Goal: Information Seeking & Learning: Learn about a topic

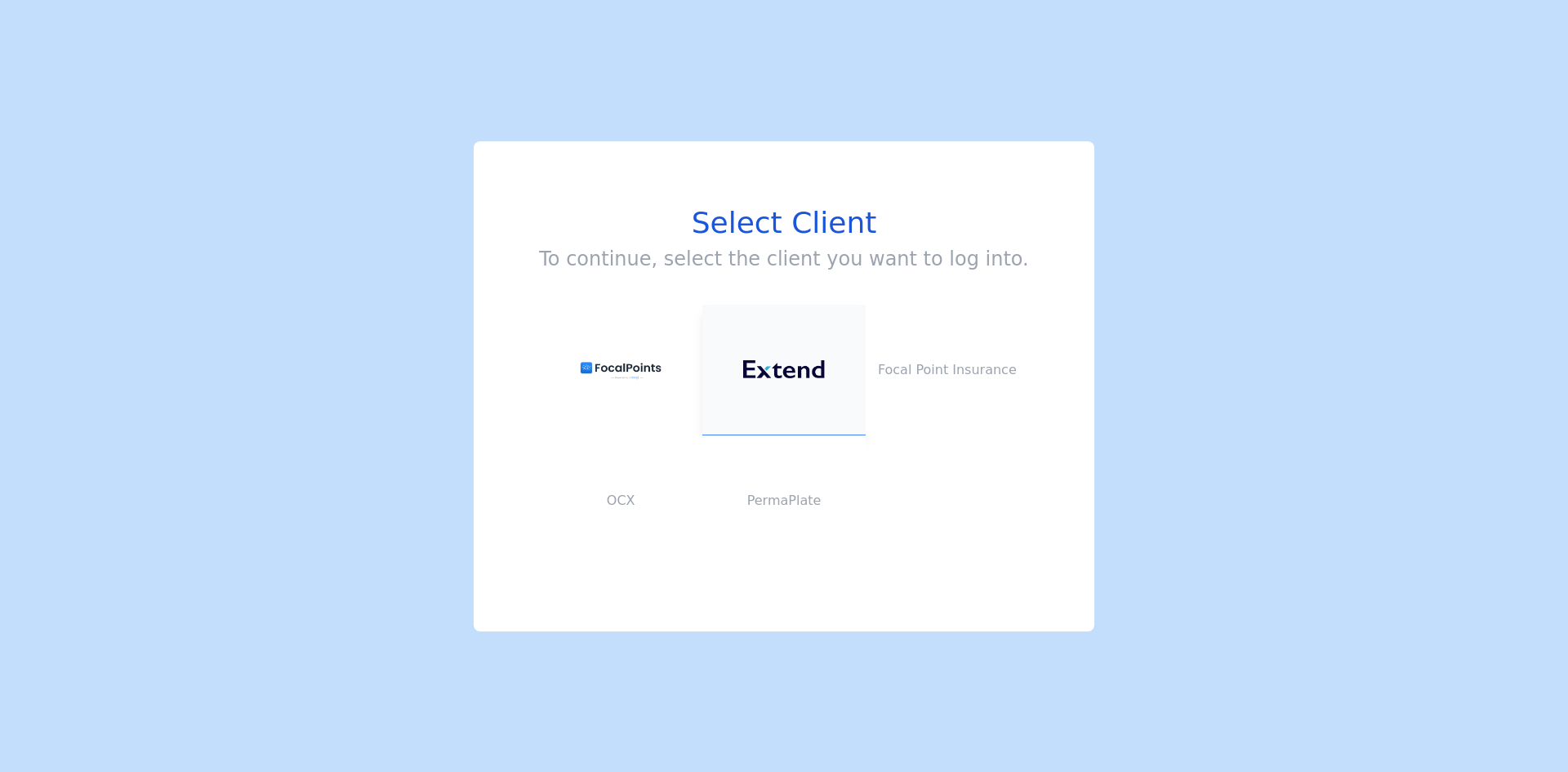
click at [762, 362] on img at bounding box center [784, 370] width 82 height 19
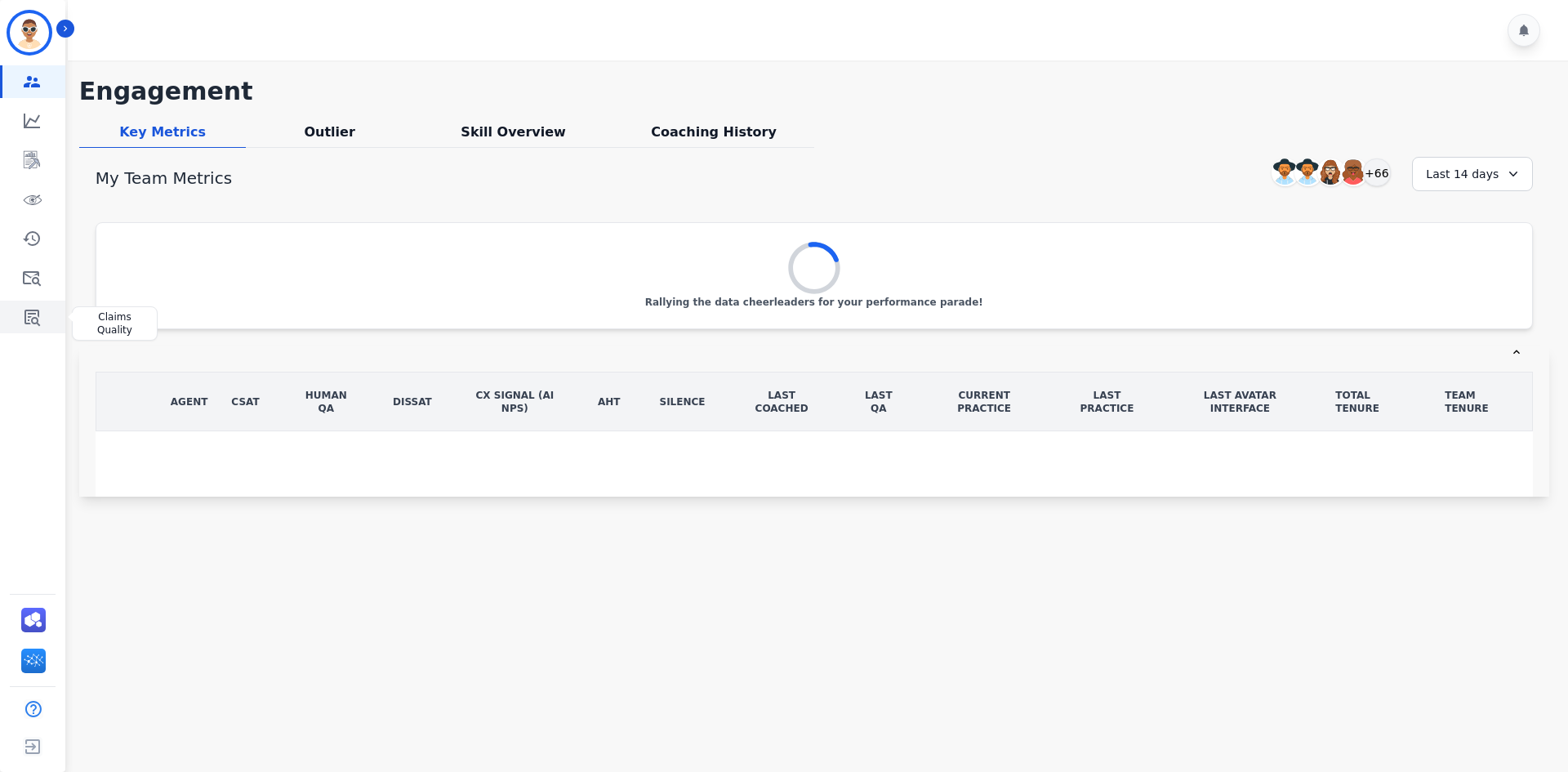
click at [28, 311] on icon "Sidebar" at bounding box center [32, 318] width 15 height 16
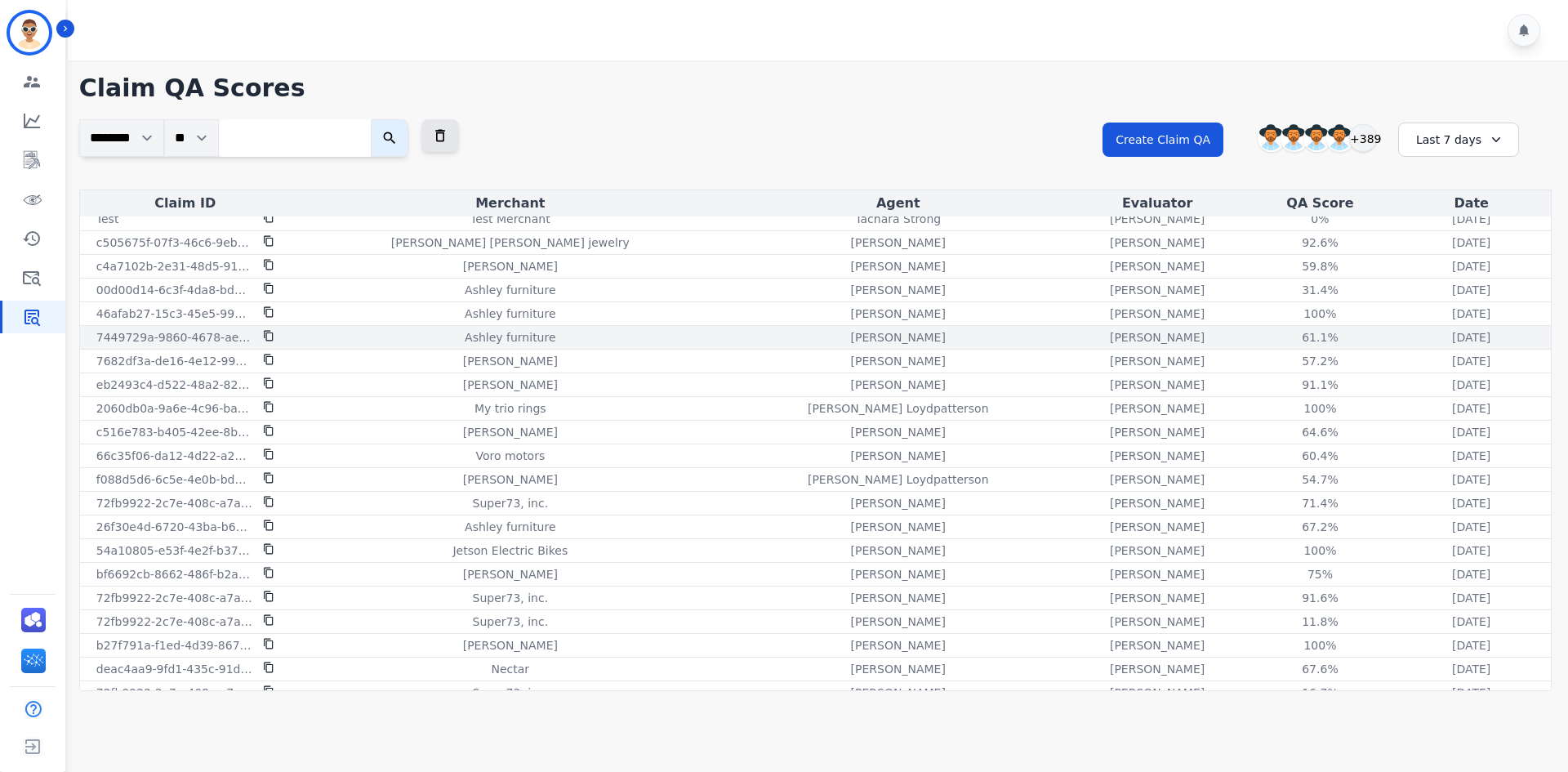
scroll to position [1090, 0]
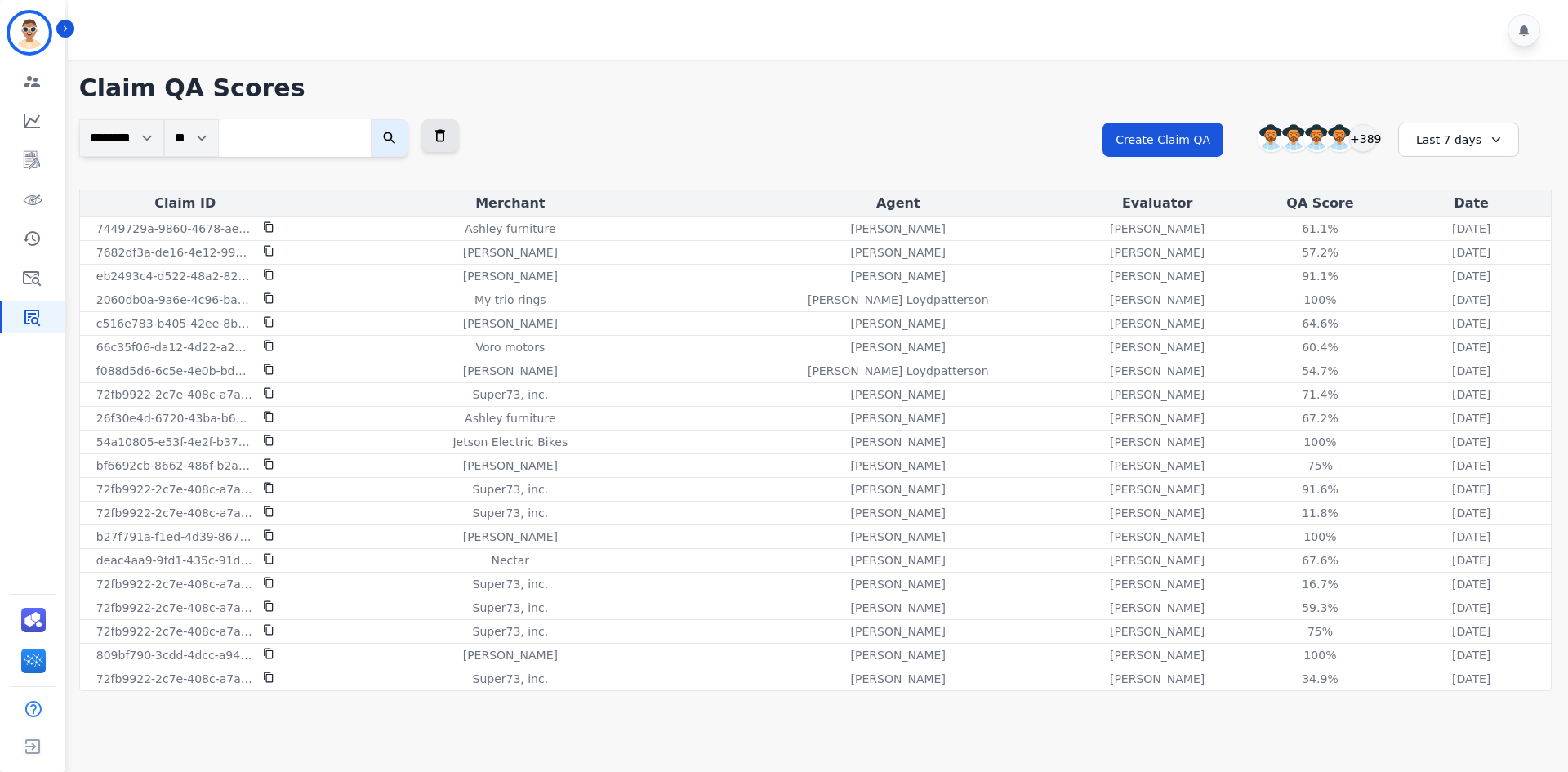
click at [1457, 139] on div "Last 7 days" at bounding box center [1459, 139] width 121 height 34
click at [1451, 310] on li "Last 12 months" at bounding box center [1469, 326] width 82 height 33
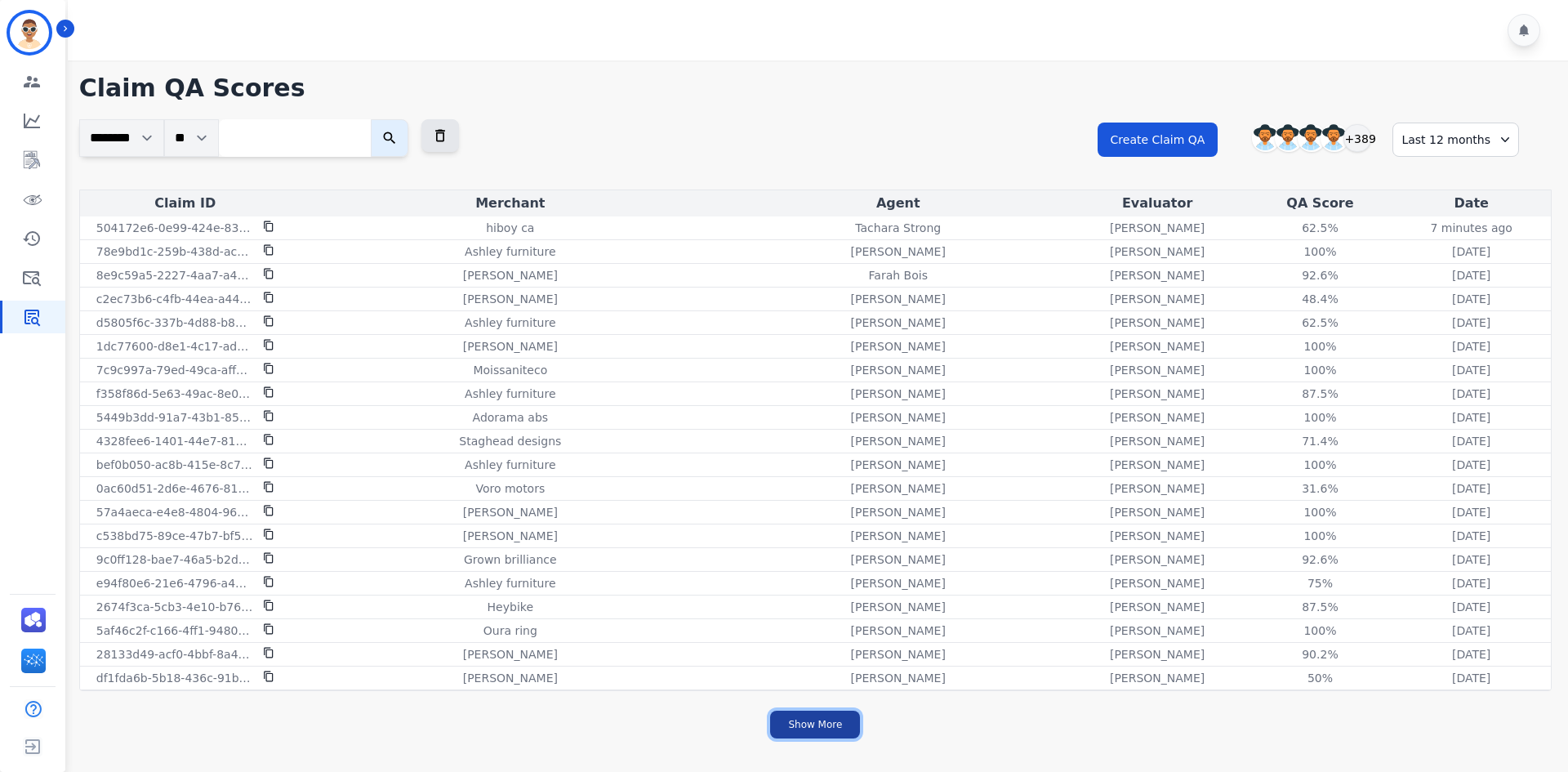
click at [834, 731] on button "Show More" at bounding box center [815, 725] width 89 height 28
click at [803, 719] on button "Show More" at bounding box center [815, 725] width 89 height 28
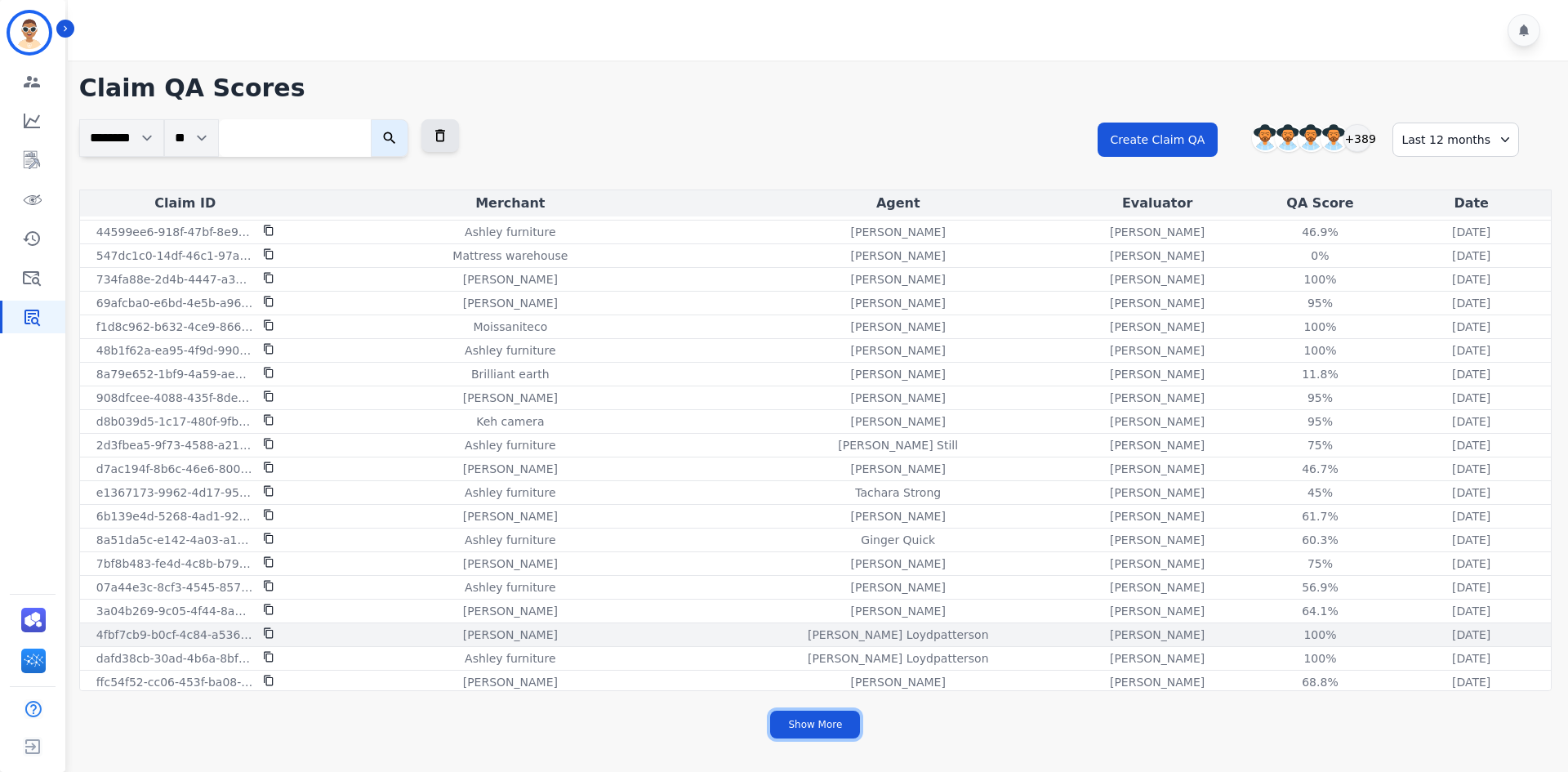
scroll to position [6635, 0]
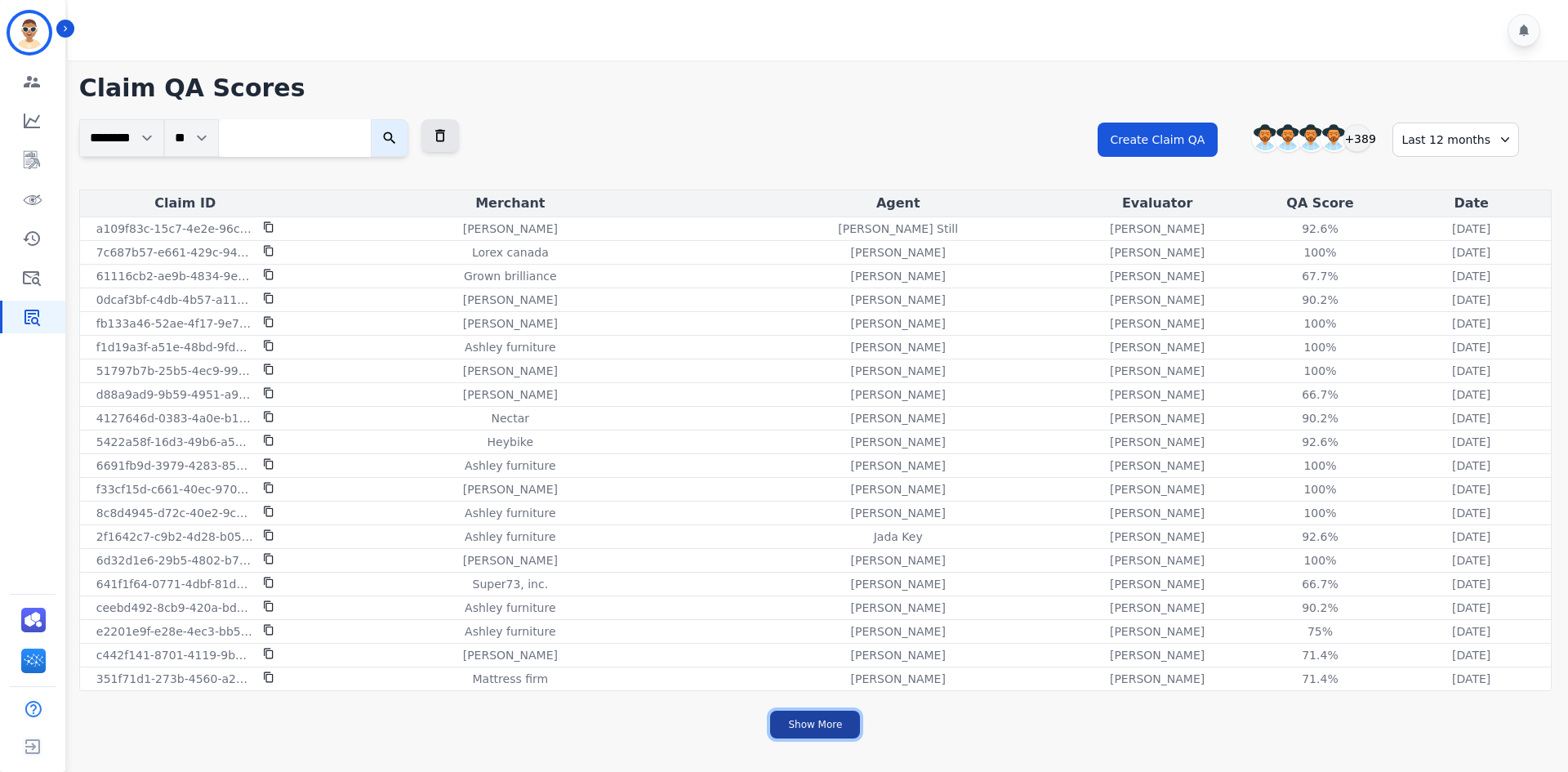
click at [845, 732] on button "Show More" at bounding box center [815, 725] width 89 height 28
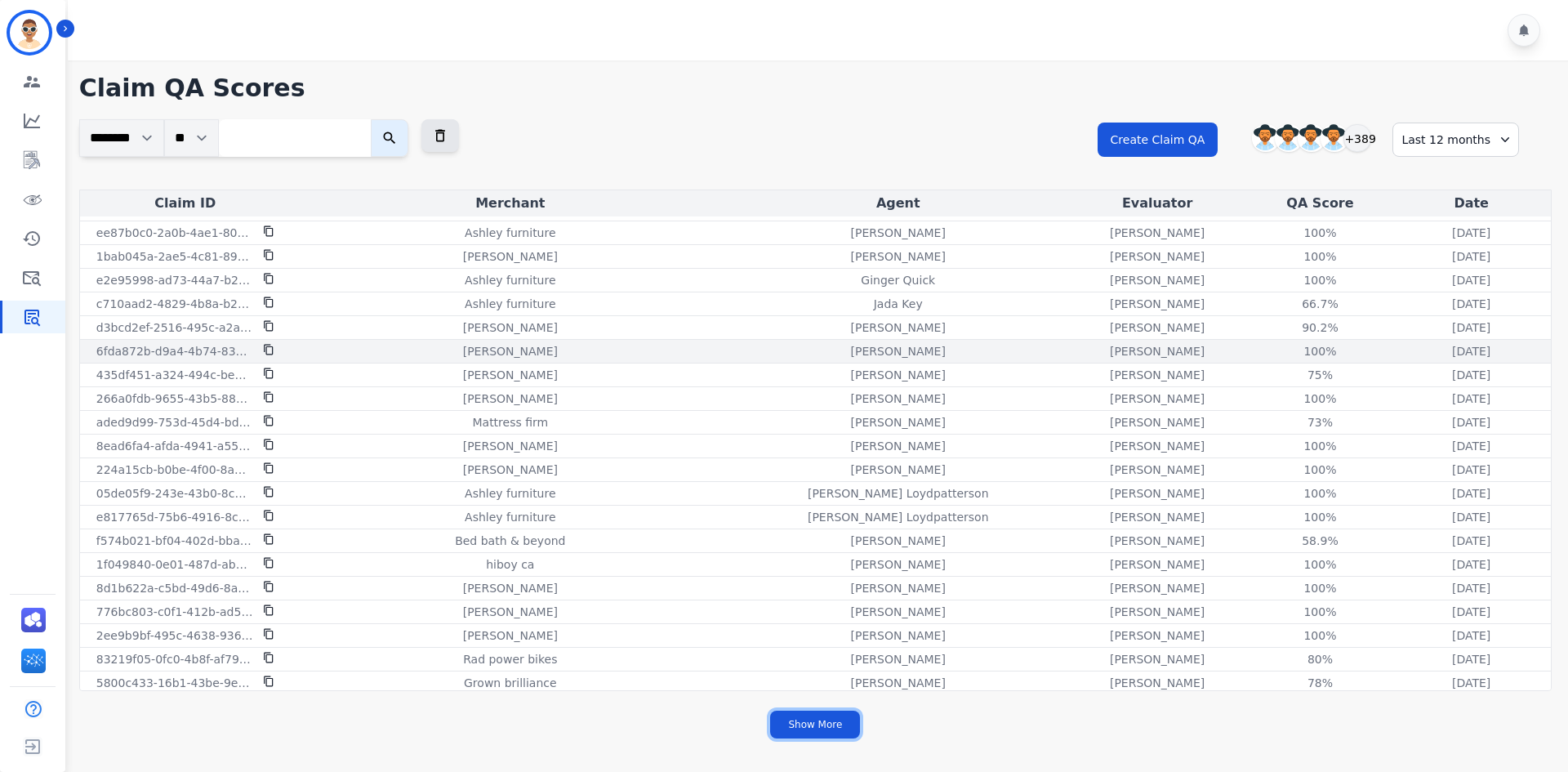
scroll to position [7592, 0]
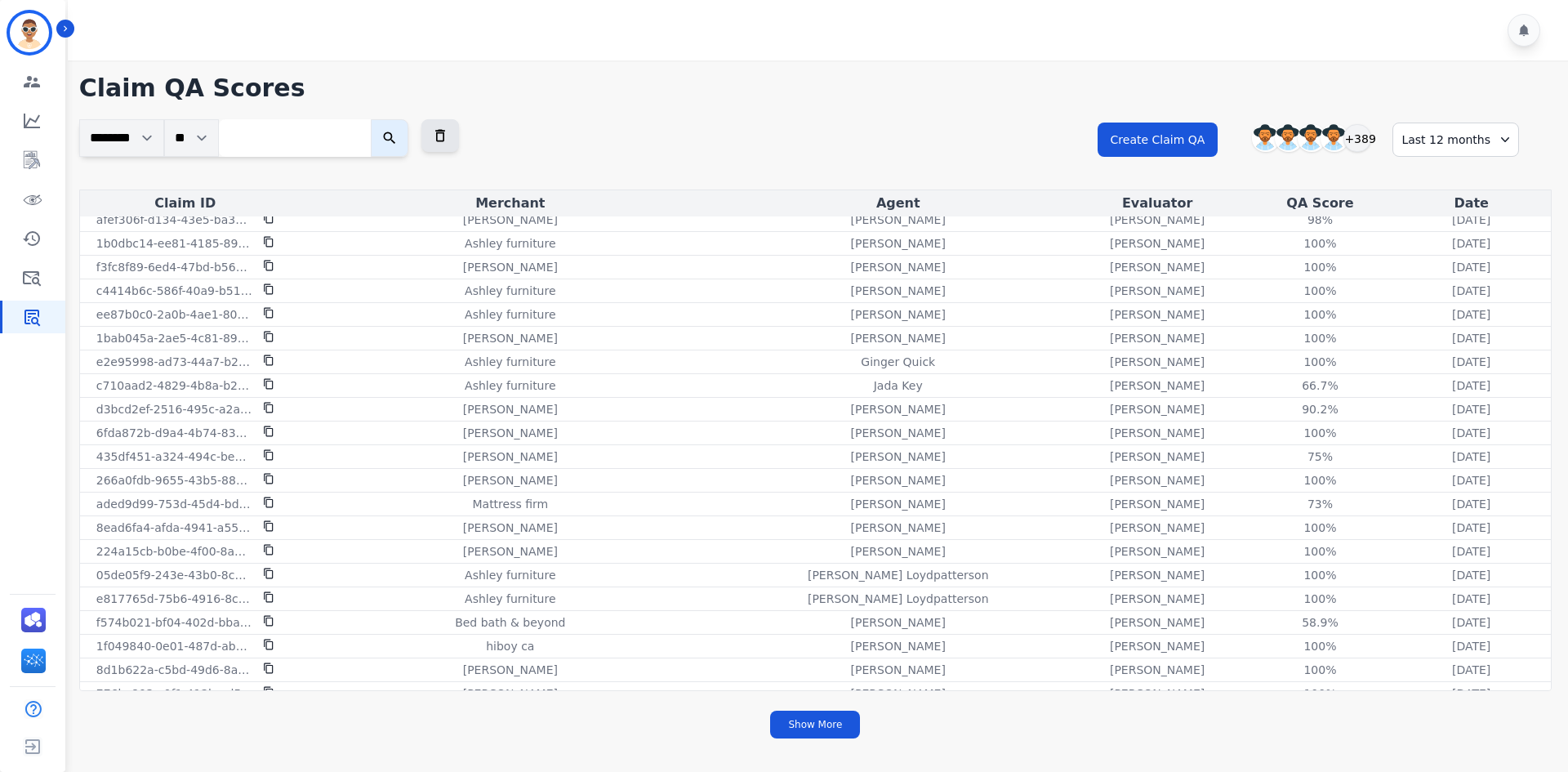
drag, startPoint x: 308, startPoint y: 124, endPoint x: 317, endPoint y: 127, distance: 9.5
click at [307, 124] on input "search" at bounding box center [294, 139] width 152 height 38
paste input "**********"
type input "**********"
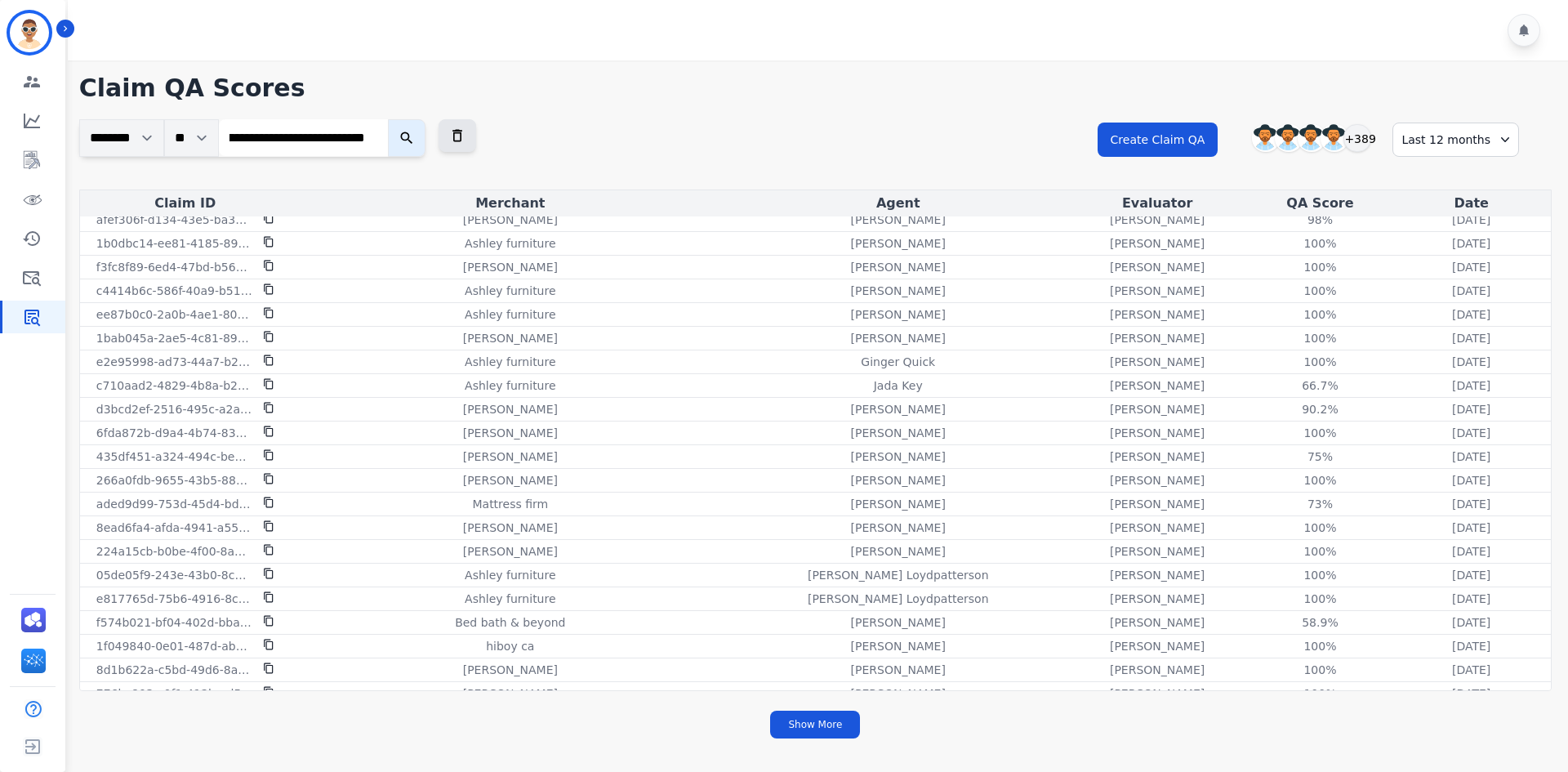
scroll to position [0, 0]
click at [397, 136] on button "submit" at bounding box center [407, 139] width 38 height 38
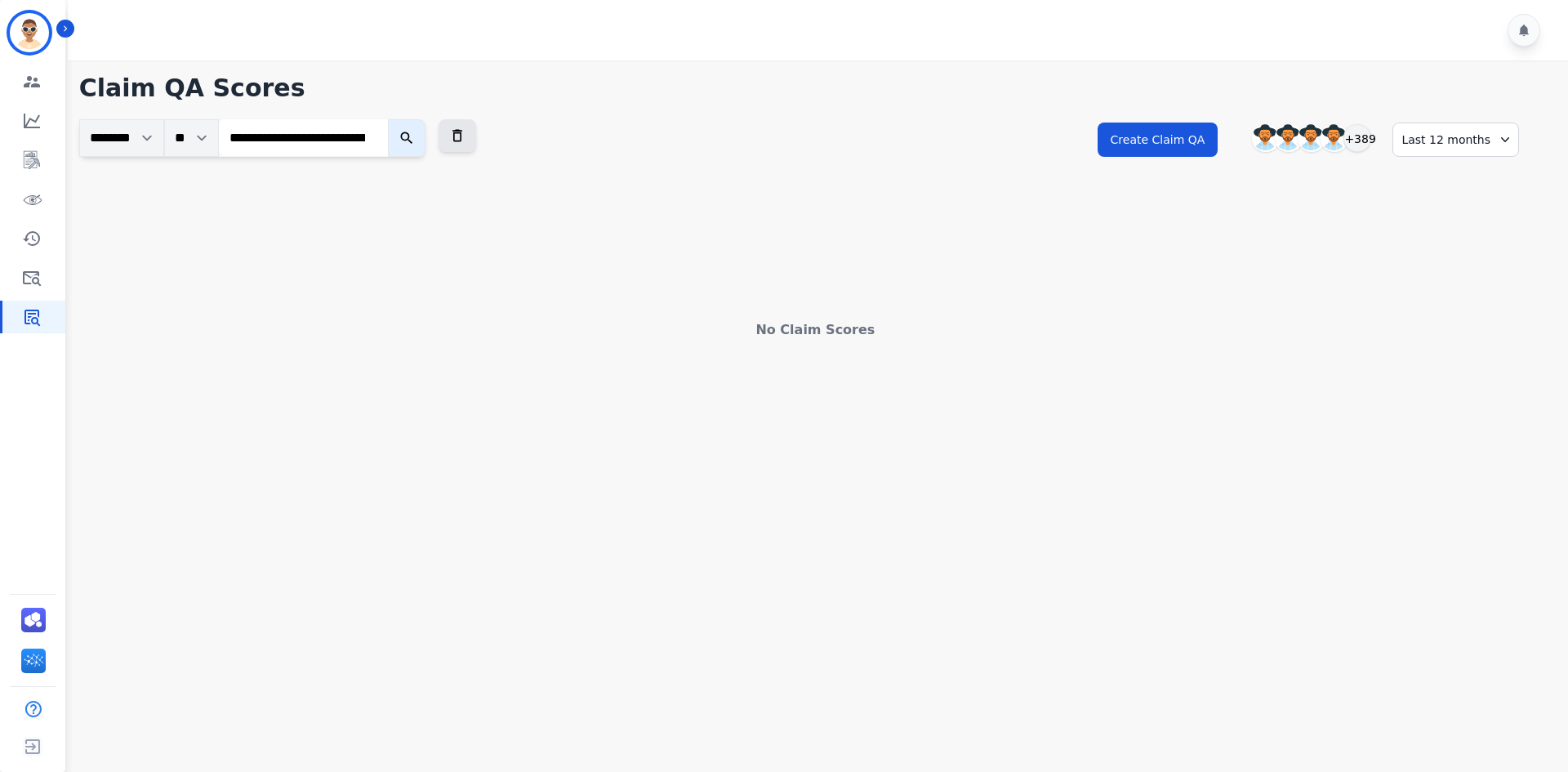
click at [320, 133] on input "**********" at bounding box center [303, 138] width 169 height 37
click at [406, 138] on icon "submit" at bounding box center [406, 138] width 16 height 16
click at [28, 277] on icon "Sidebar" at bounding box center [32, 277] width 20 height 20
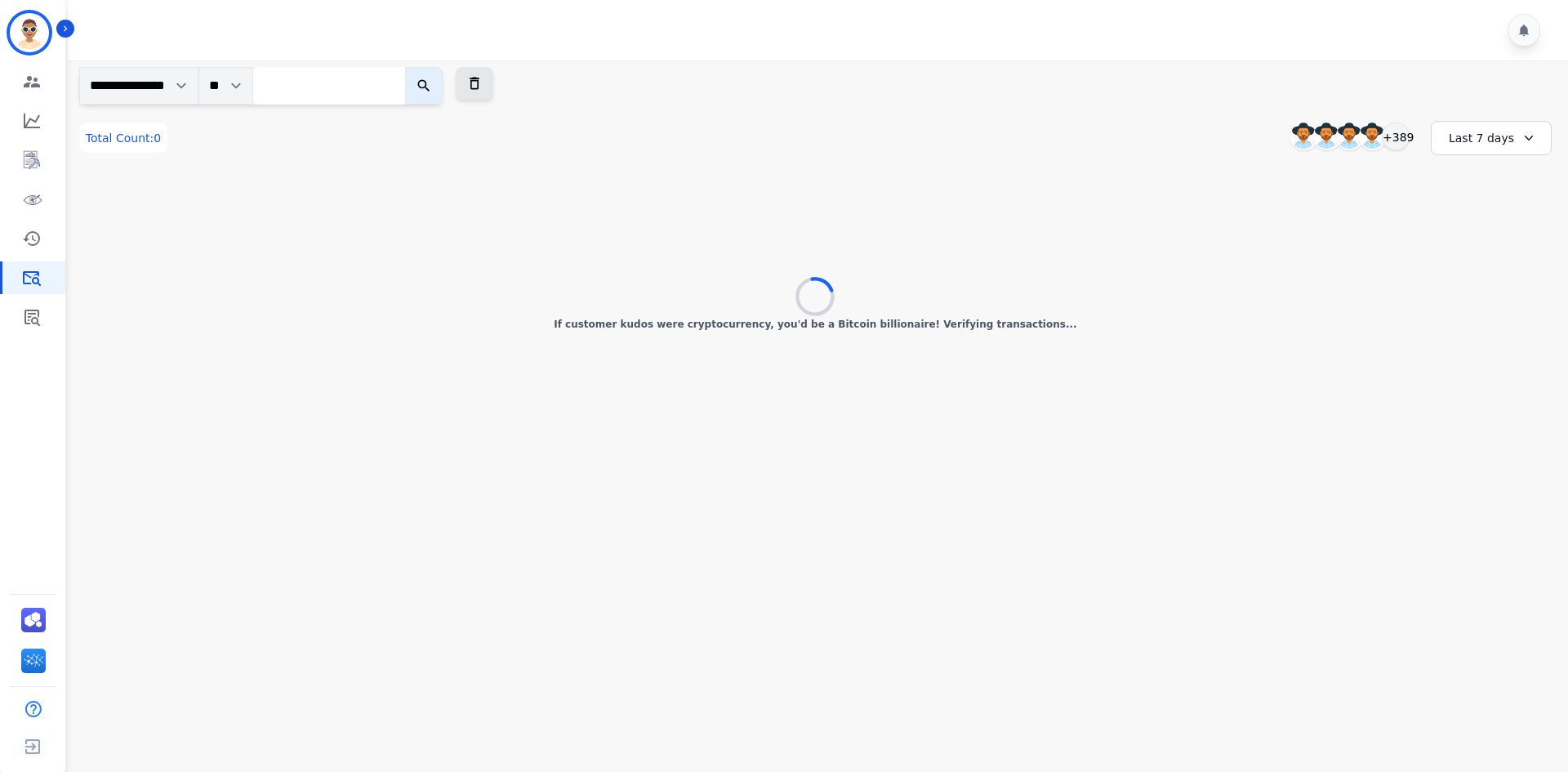
click at [378, 86] on input "search" at bounding box center [329, 86] width 152 height 38
paste input "**********"
type input "**********"
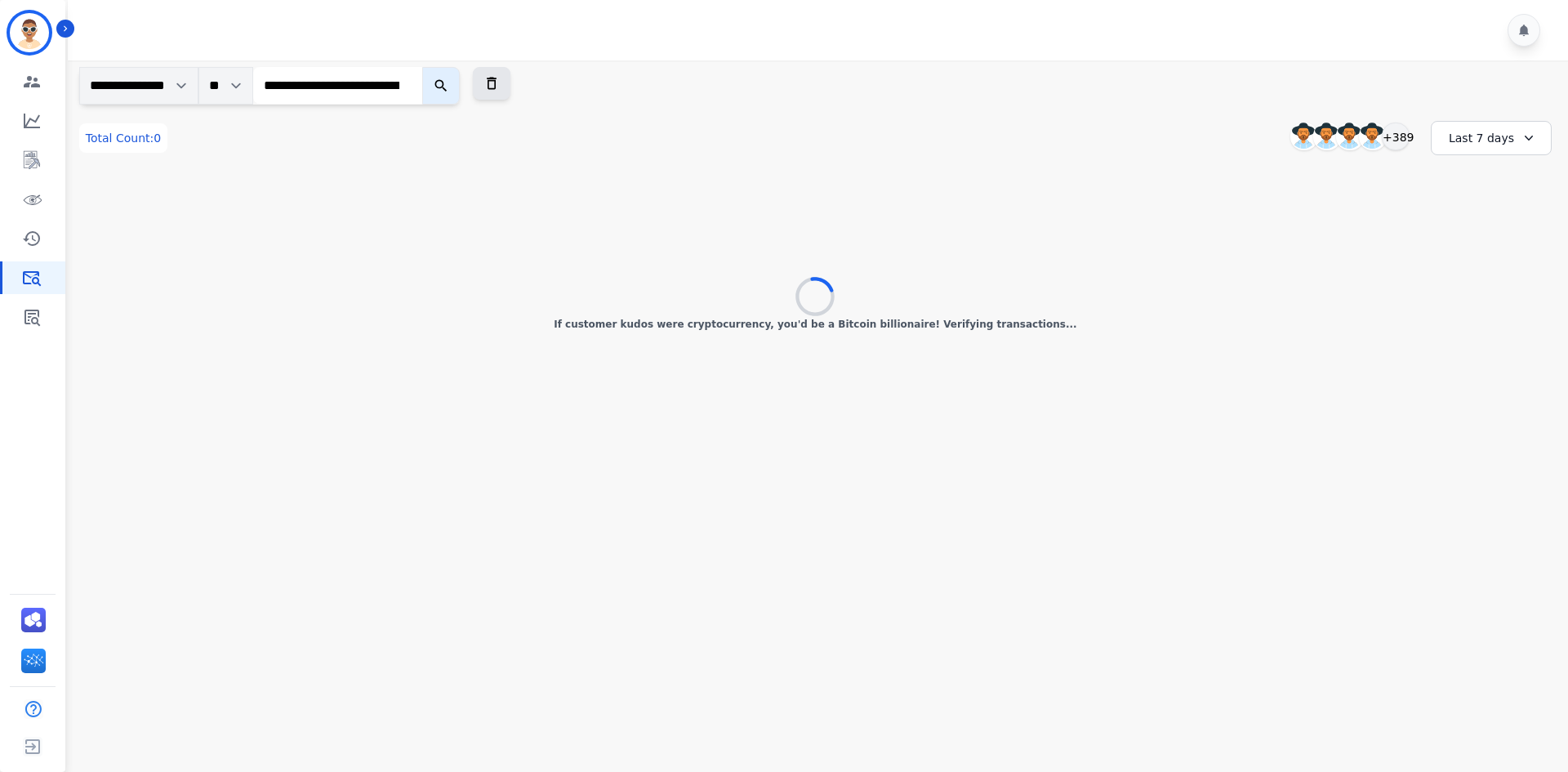
click at [449, 83] on icon "submit" at bounding box center [440, 85] width 16 height 16
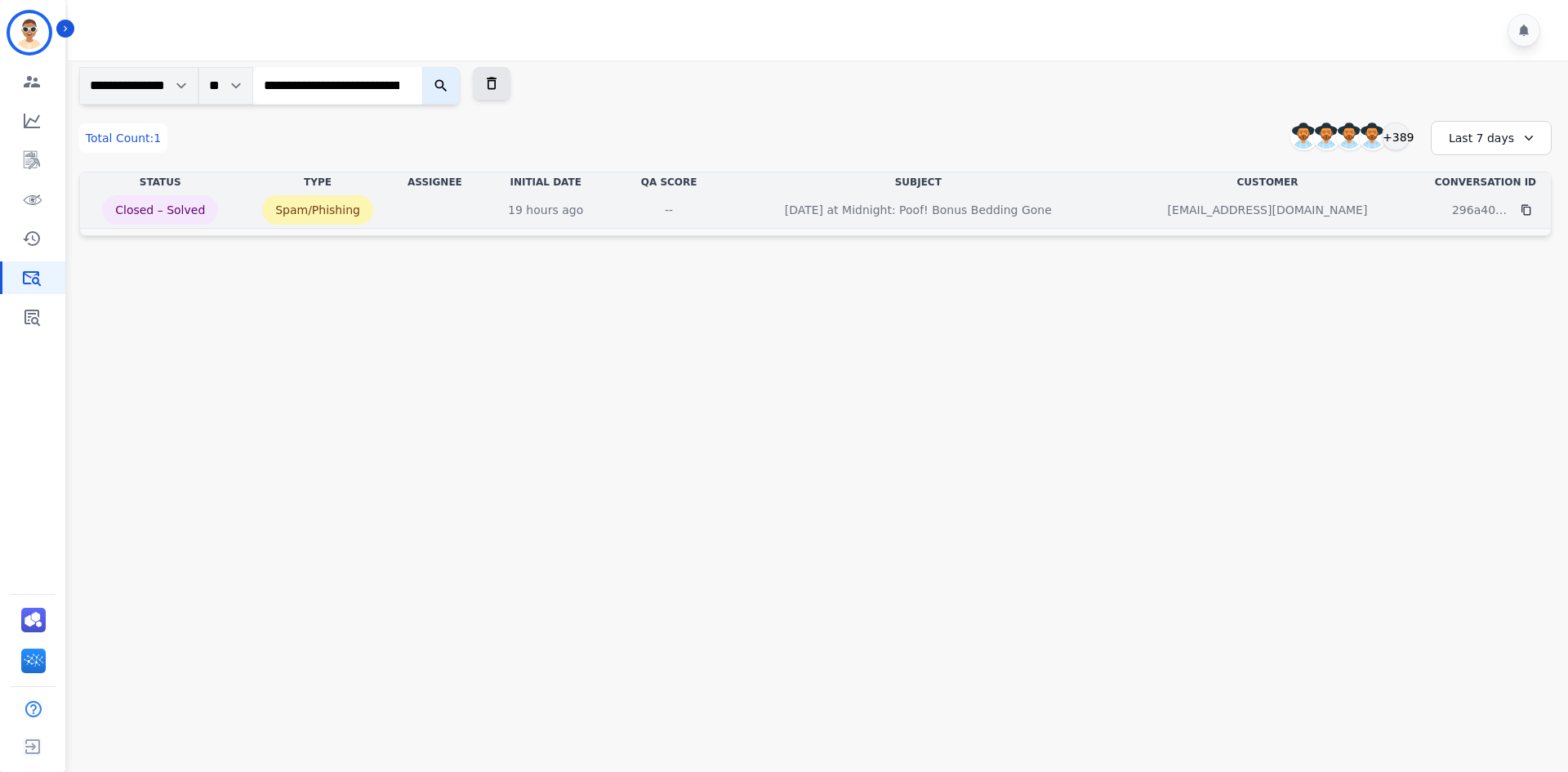
click at [656, 208] on div "--" at bounding box center [668, 210] width 73 height 16
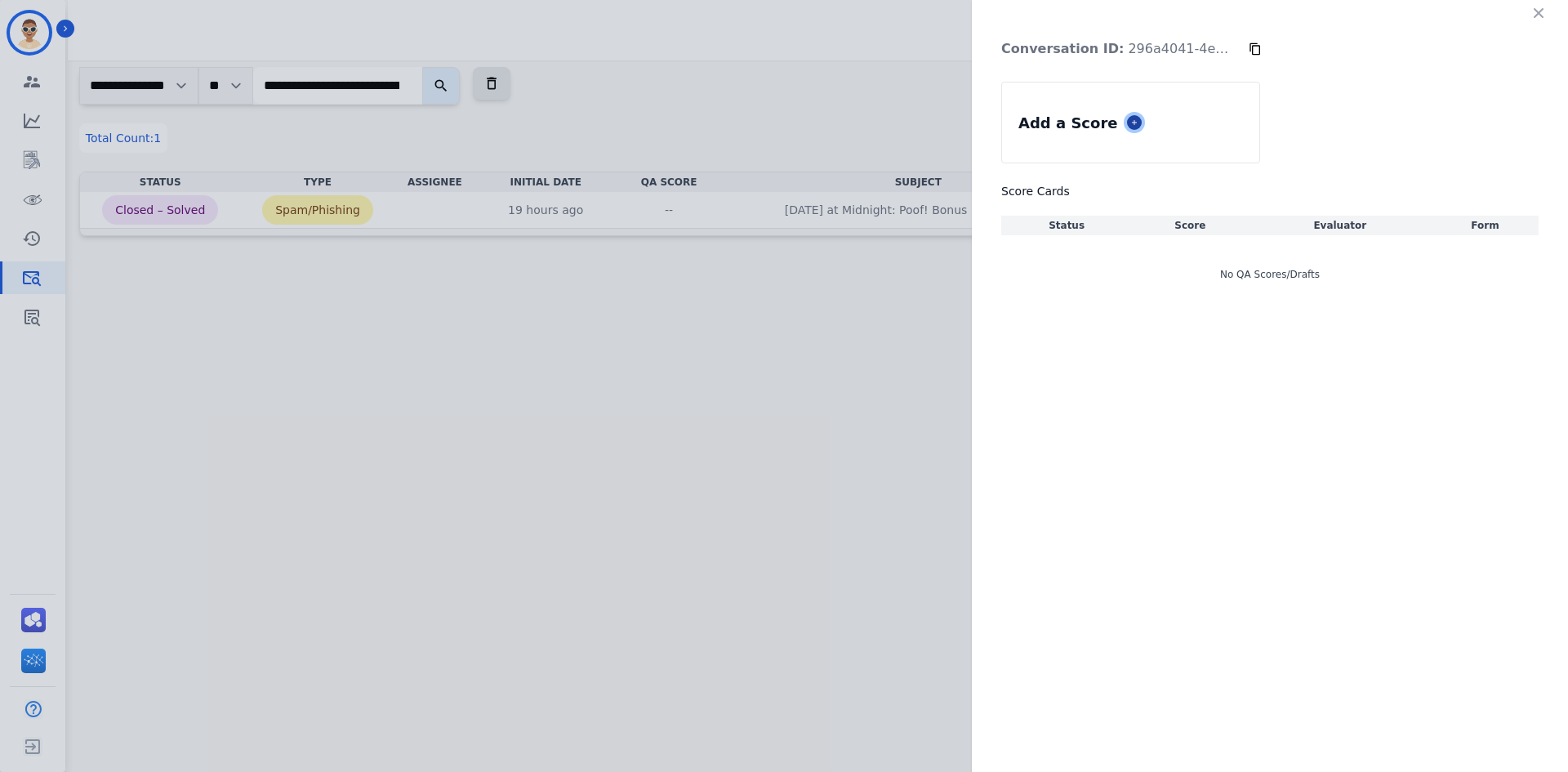
click at [1127, 121] on button at bounding box center [1134, 122] width 15 height 15
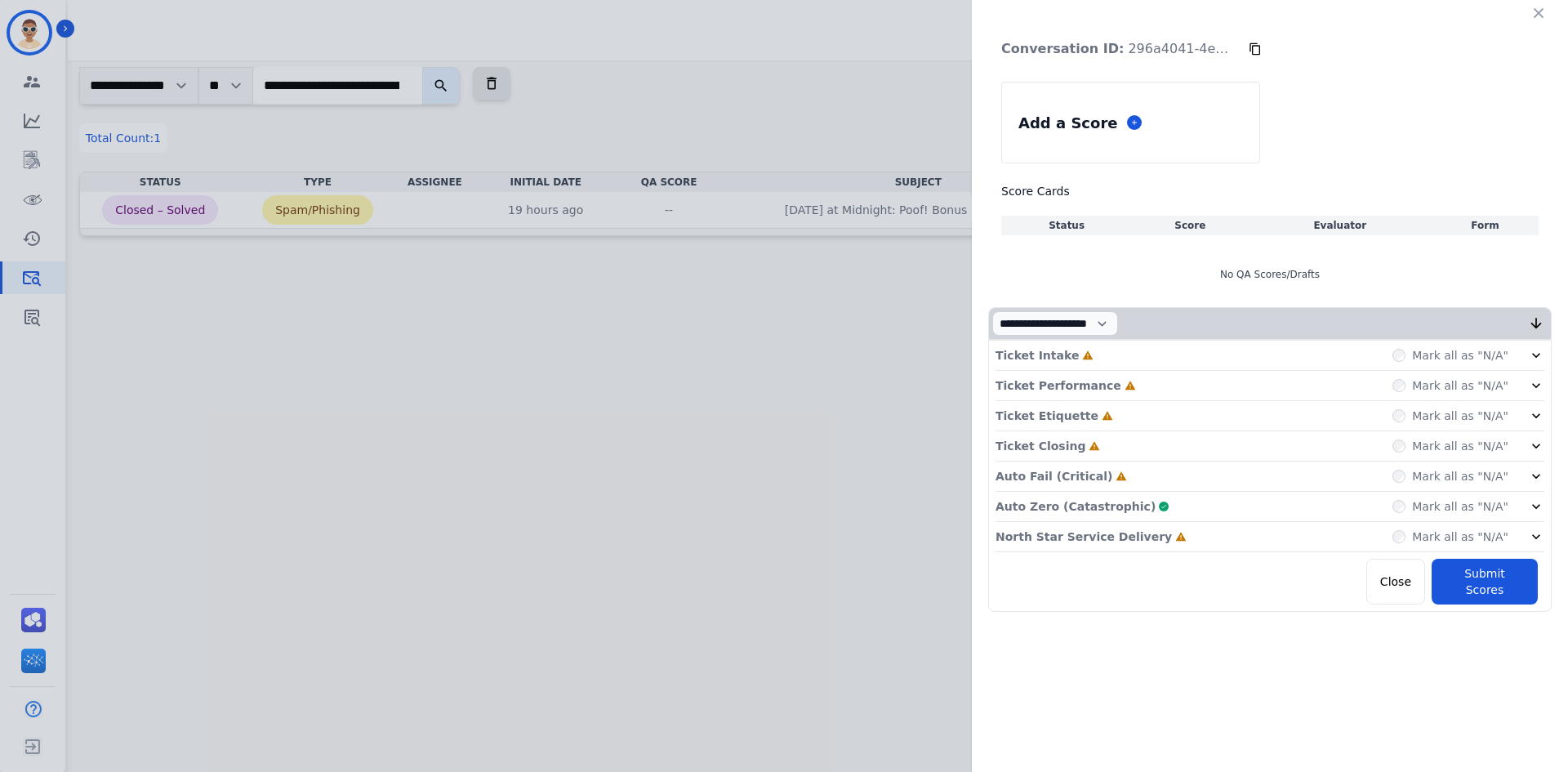
click at [36, 133] on div "**********" at bounding box center [784, 386] width 1568 height 772
click at [22, 114] on div "**********" at bounding box center [784, 386] width 1568 height 772
click at [1540, 15] on icon "button" at bounding box center [1538, 12] width 9 height 9
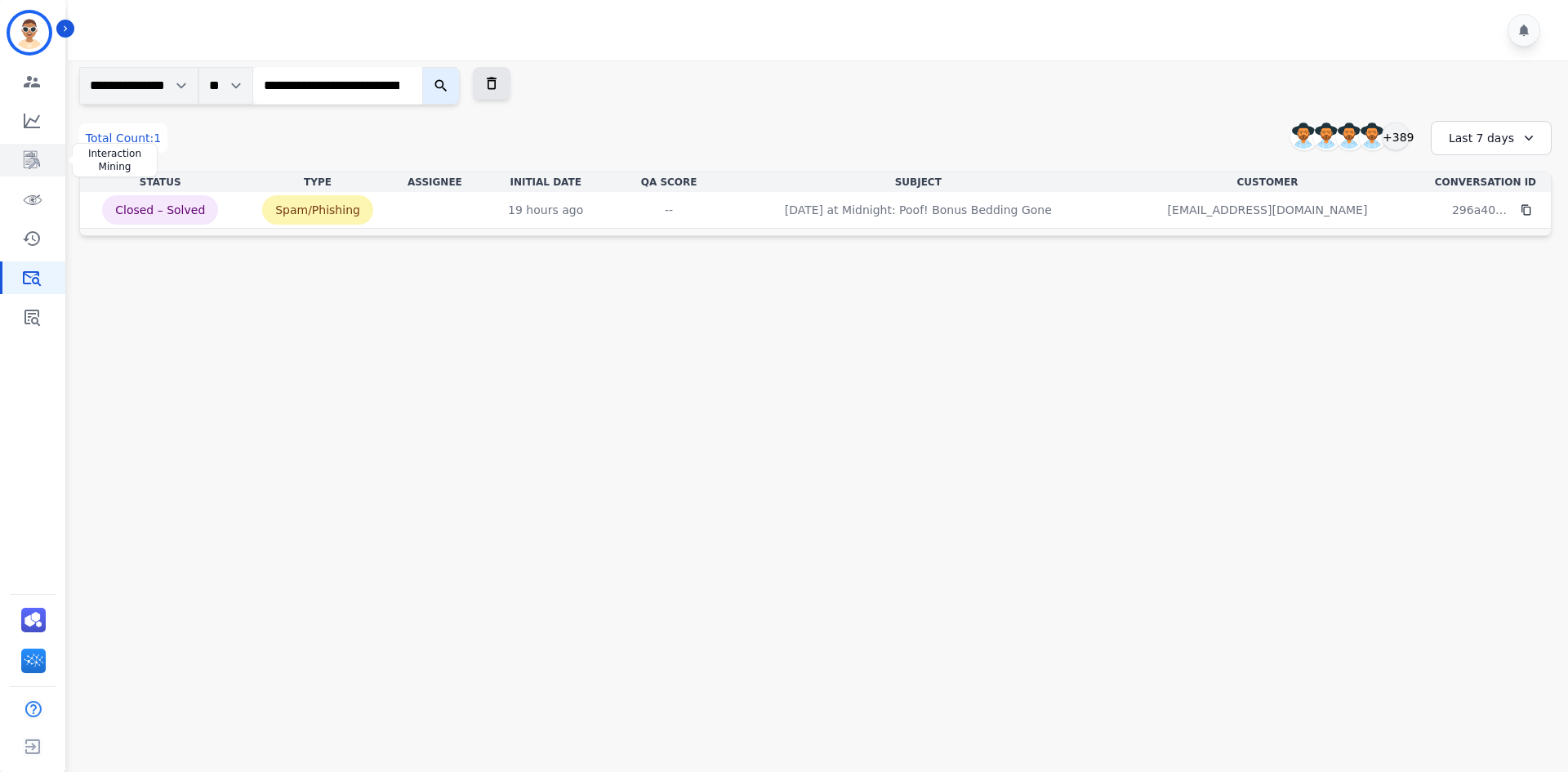
click at [32, 165] on icon "Sidebar" at bounding box center [32, 161] width 13 height 15
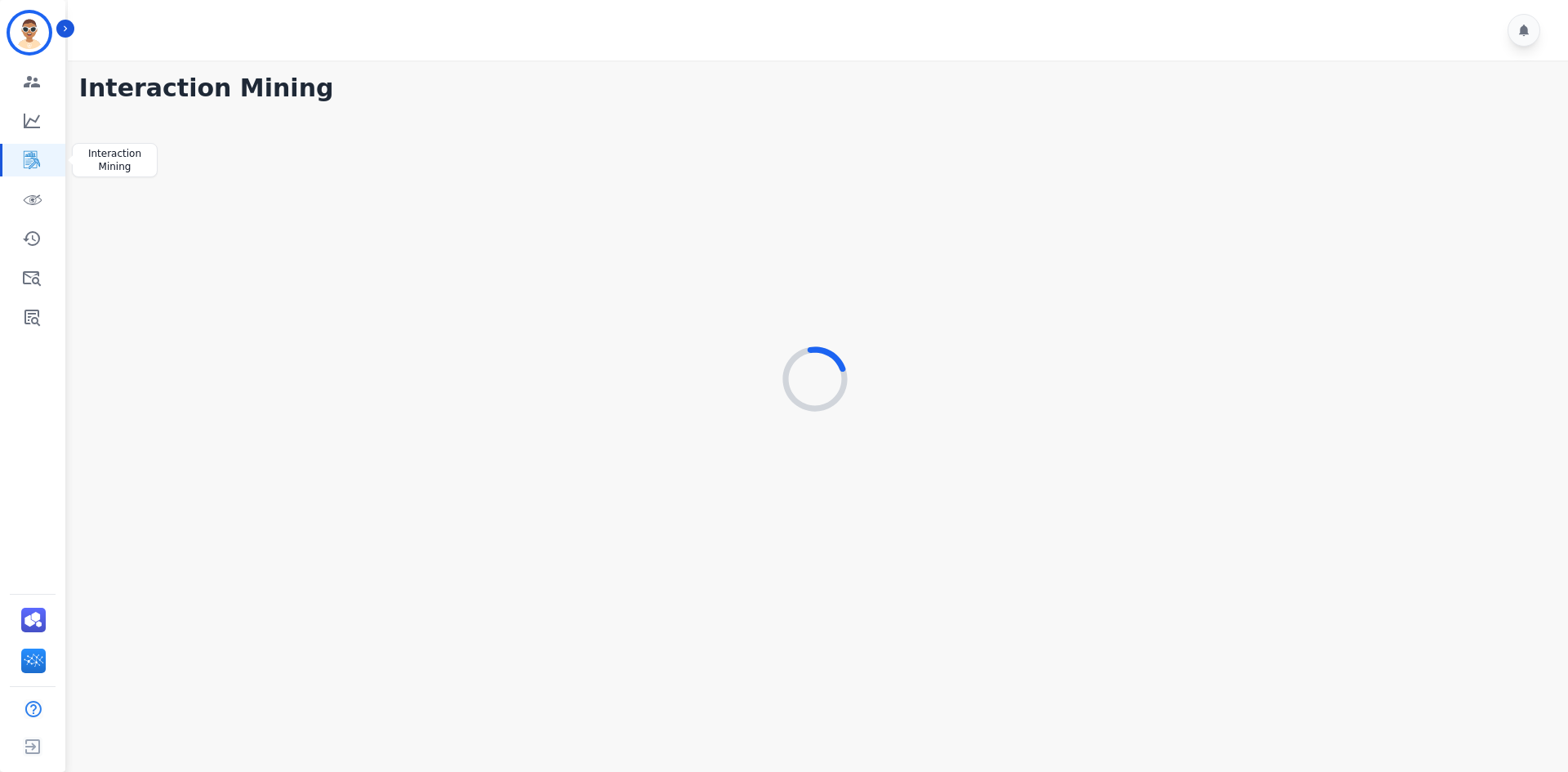
click at [32, 165] on icon "Sidebar" at bounding box center [32, 161] width 13 height 15
click at [69, 22] on button "Icon description" at bounding box center [65, 28] width 18 height 18
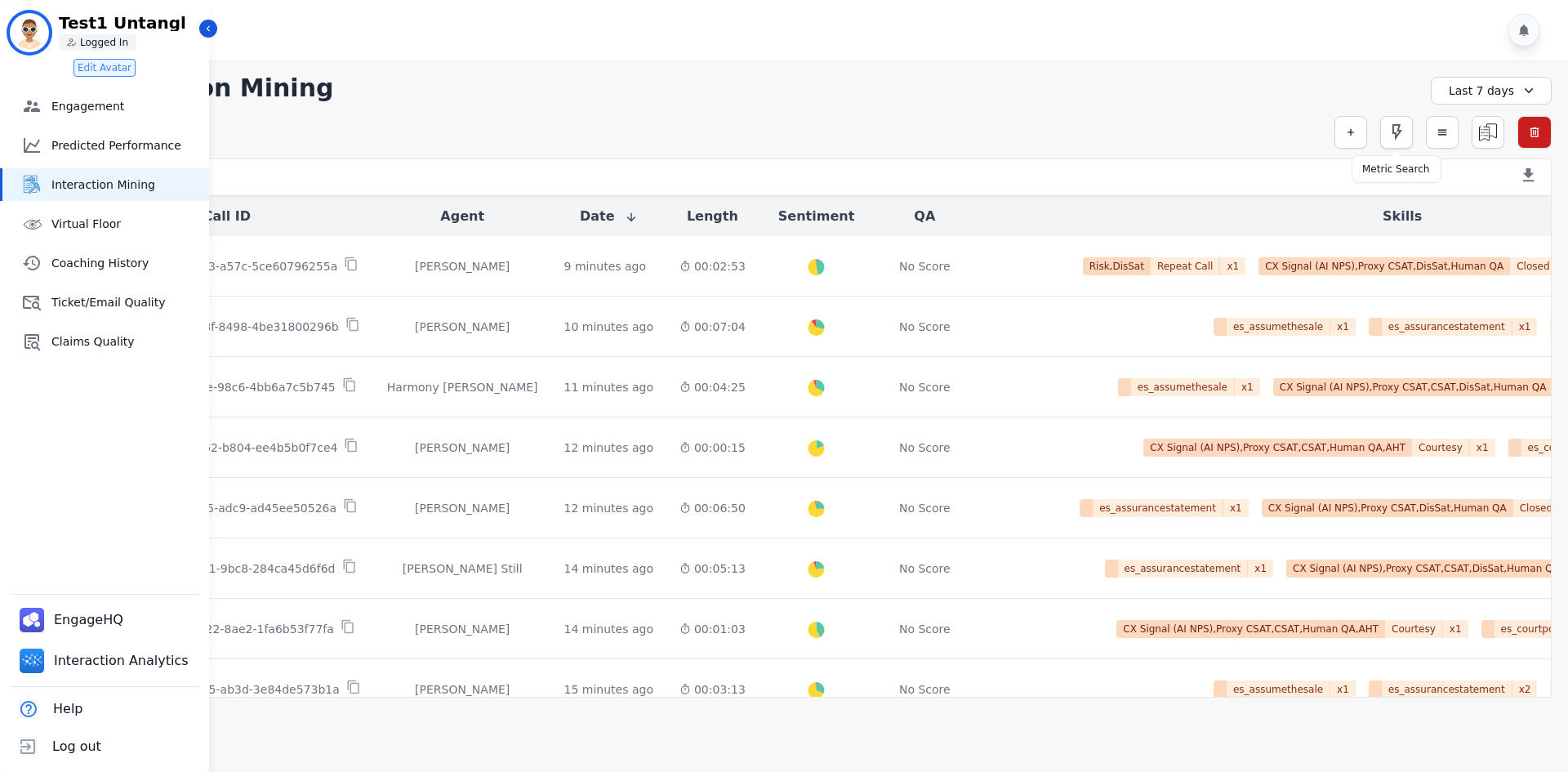
click at [1406, 140] on button "button" at bounding box center [1397, 133] width 33 height 33
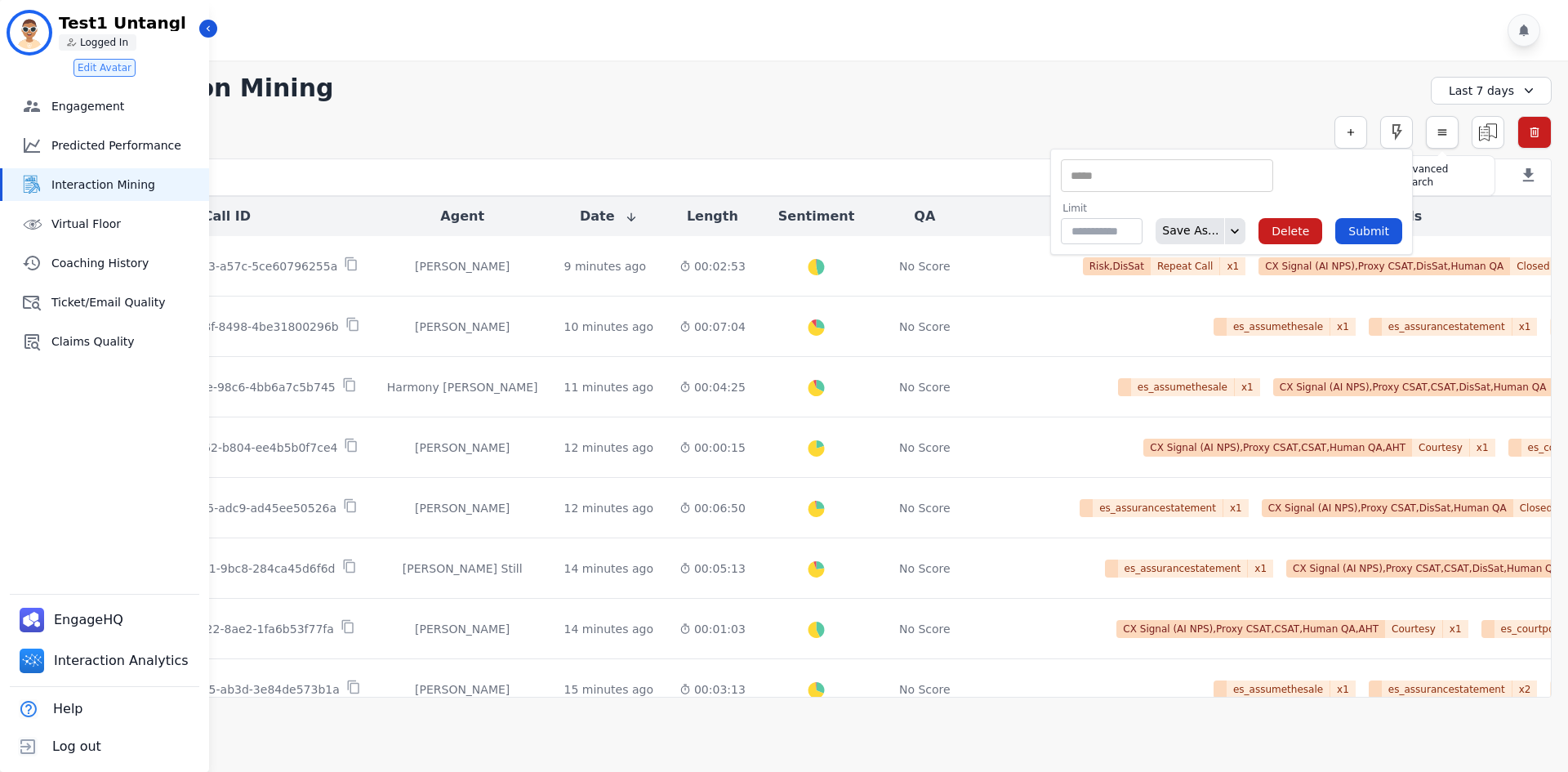
click at [1434, 135] on button "button" at bounding box center [1442, 133] width 33 height 33
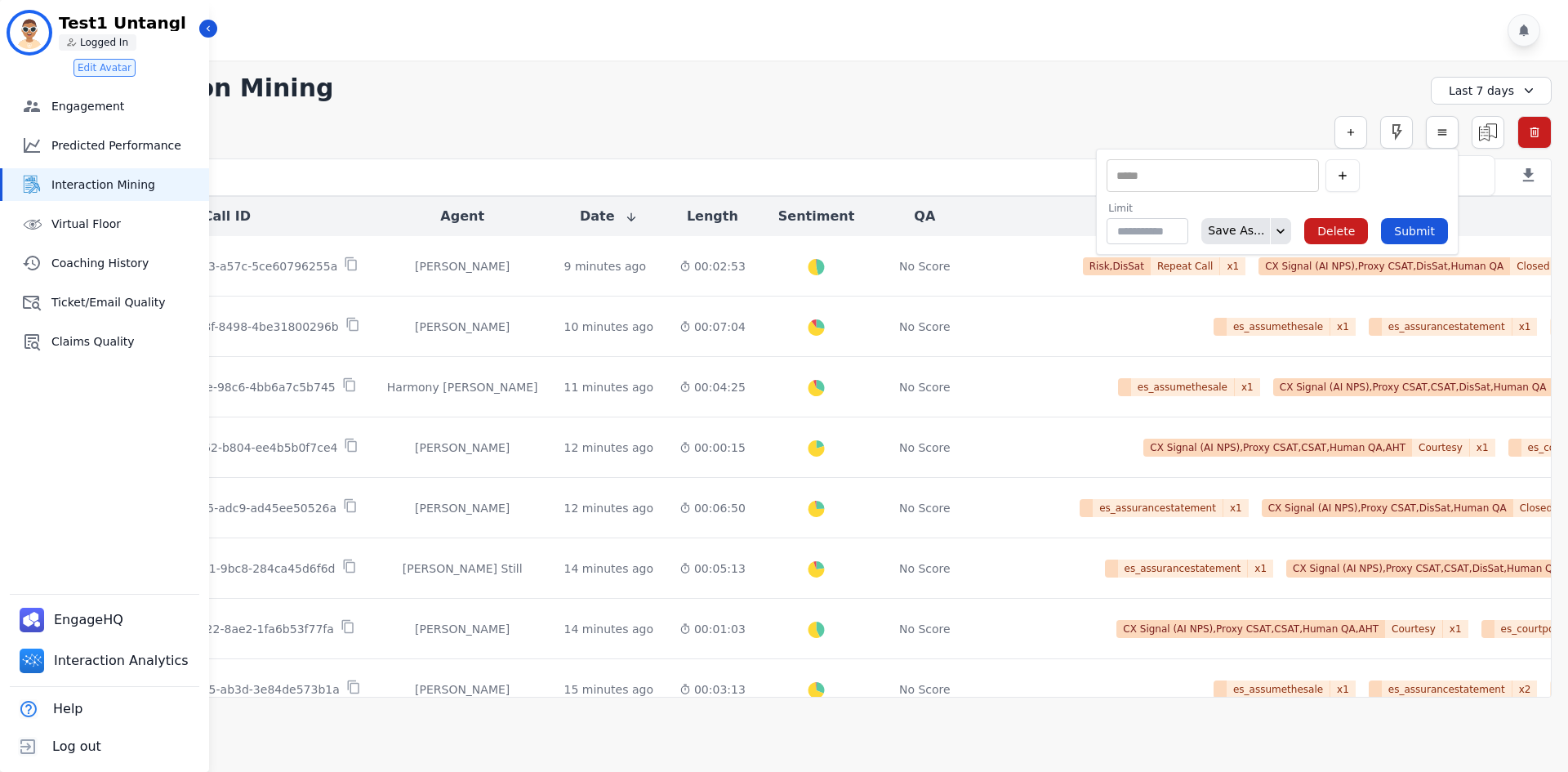
click at [1434, 135] on button "button" at bounding box center [1442, 133] width 33 height 33
click at [1488, 125] on img at bounding box center [1488, 133] width 31 height 31
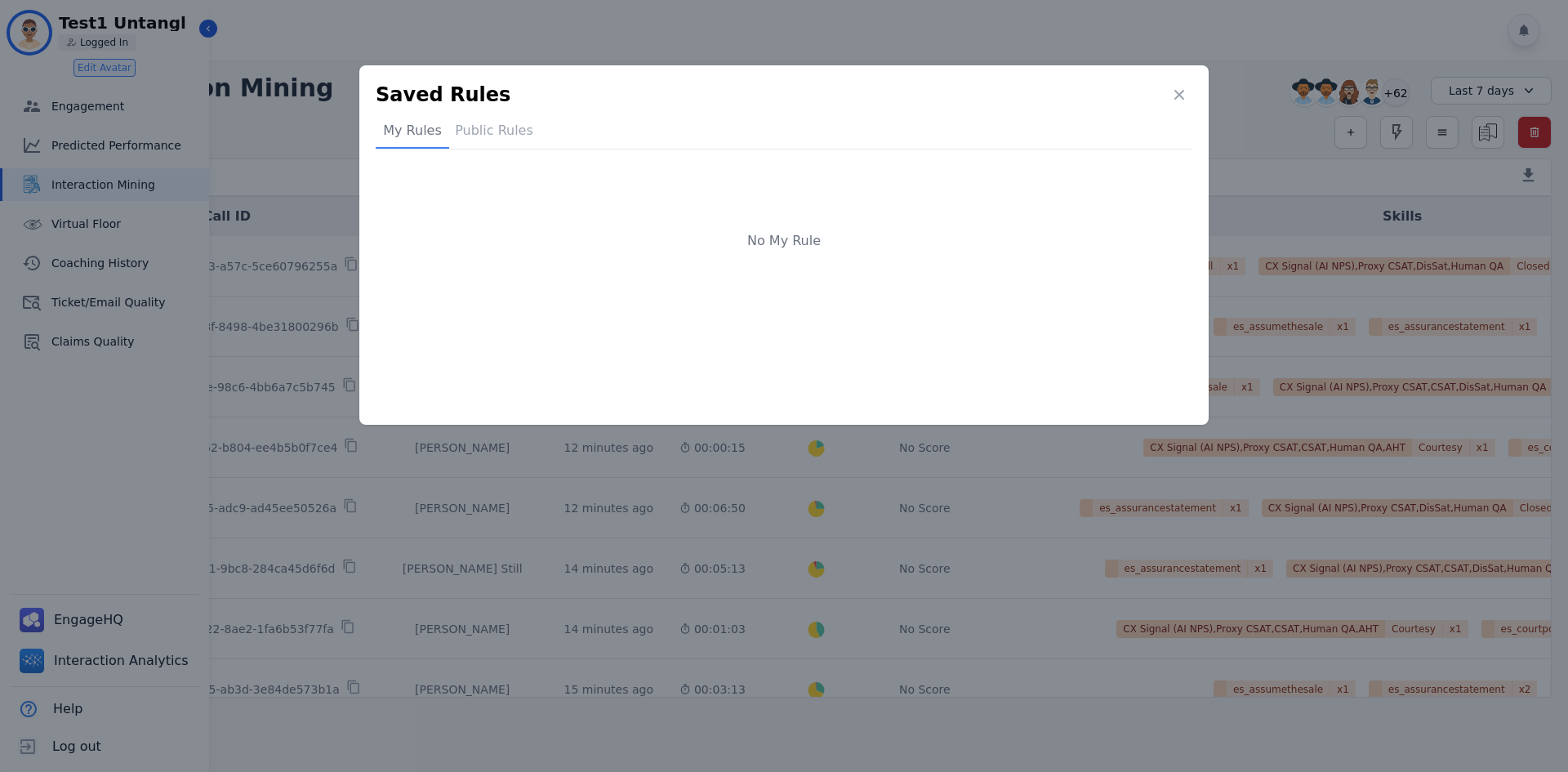
click at [516, 132] on div "Public Rules" at bounding box center [494, 135] width 89 height 28
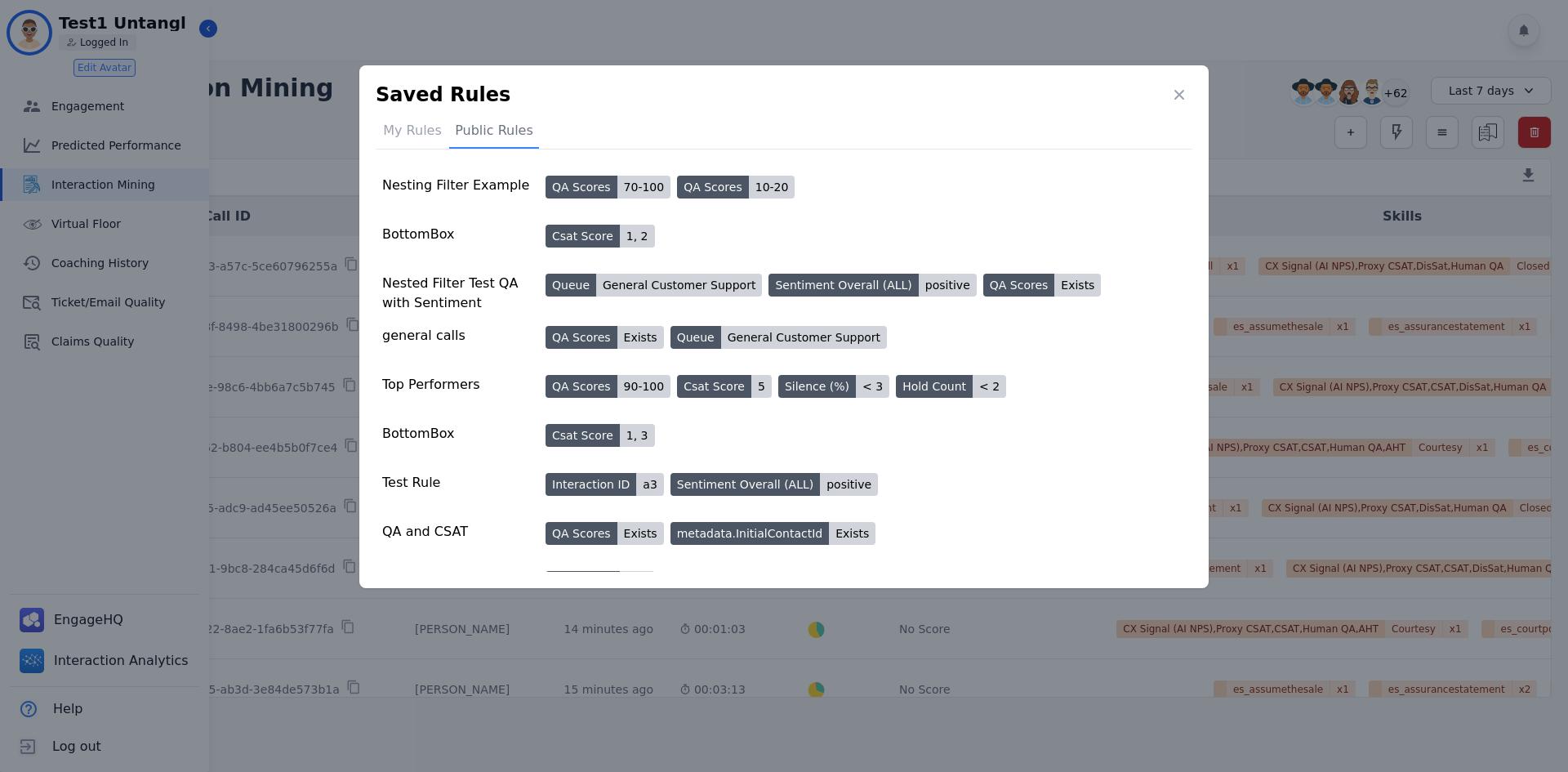
click at [394, 131] on div "My Rules" at bounding box center [412, 135] width 73 height 28
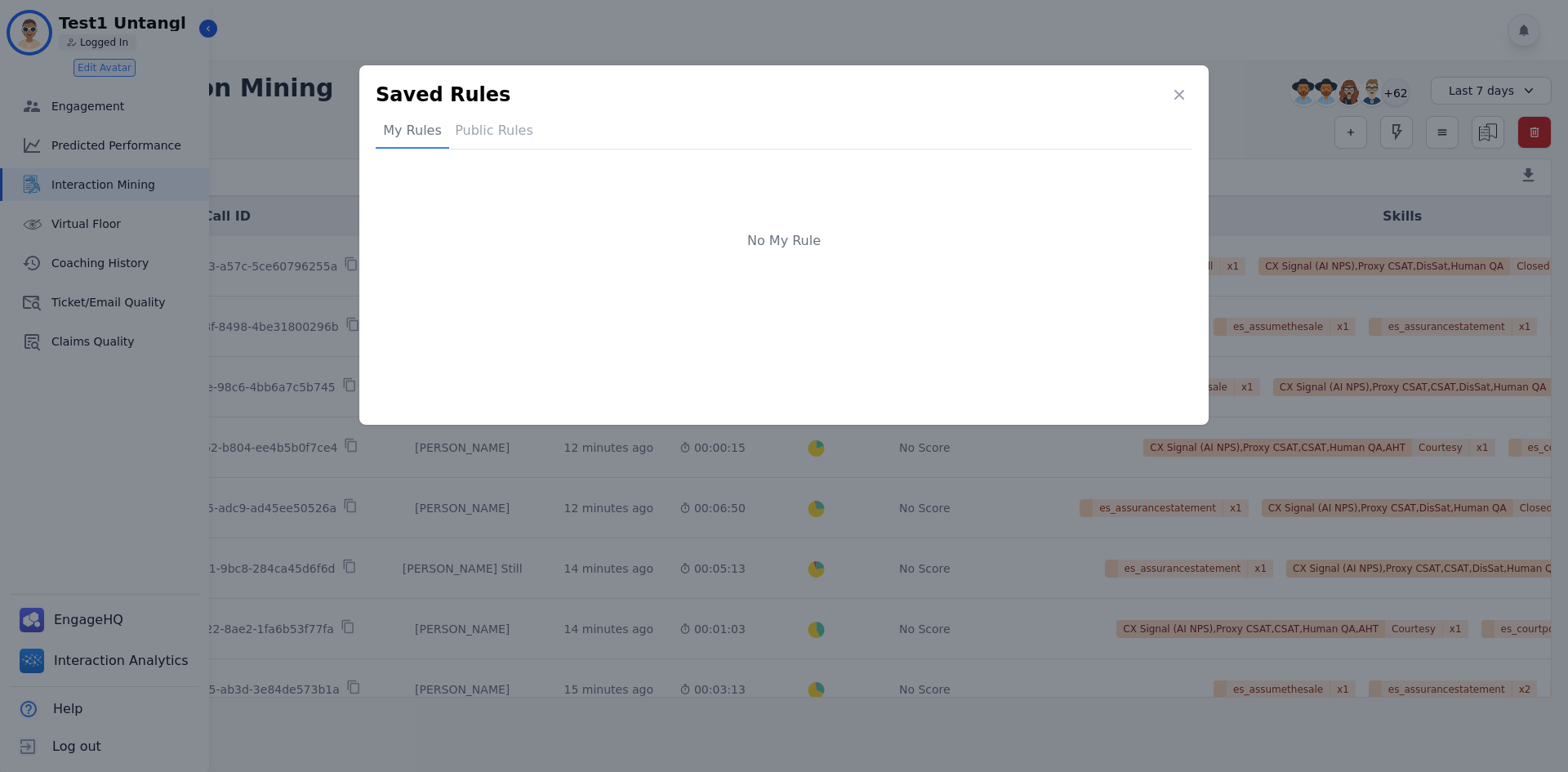
click at [779, 26] on div "Saved Rules My Rules Public Rules No My Rule" at bounding box center [784, 386] width 1568 height 772
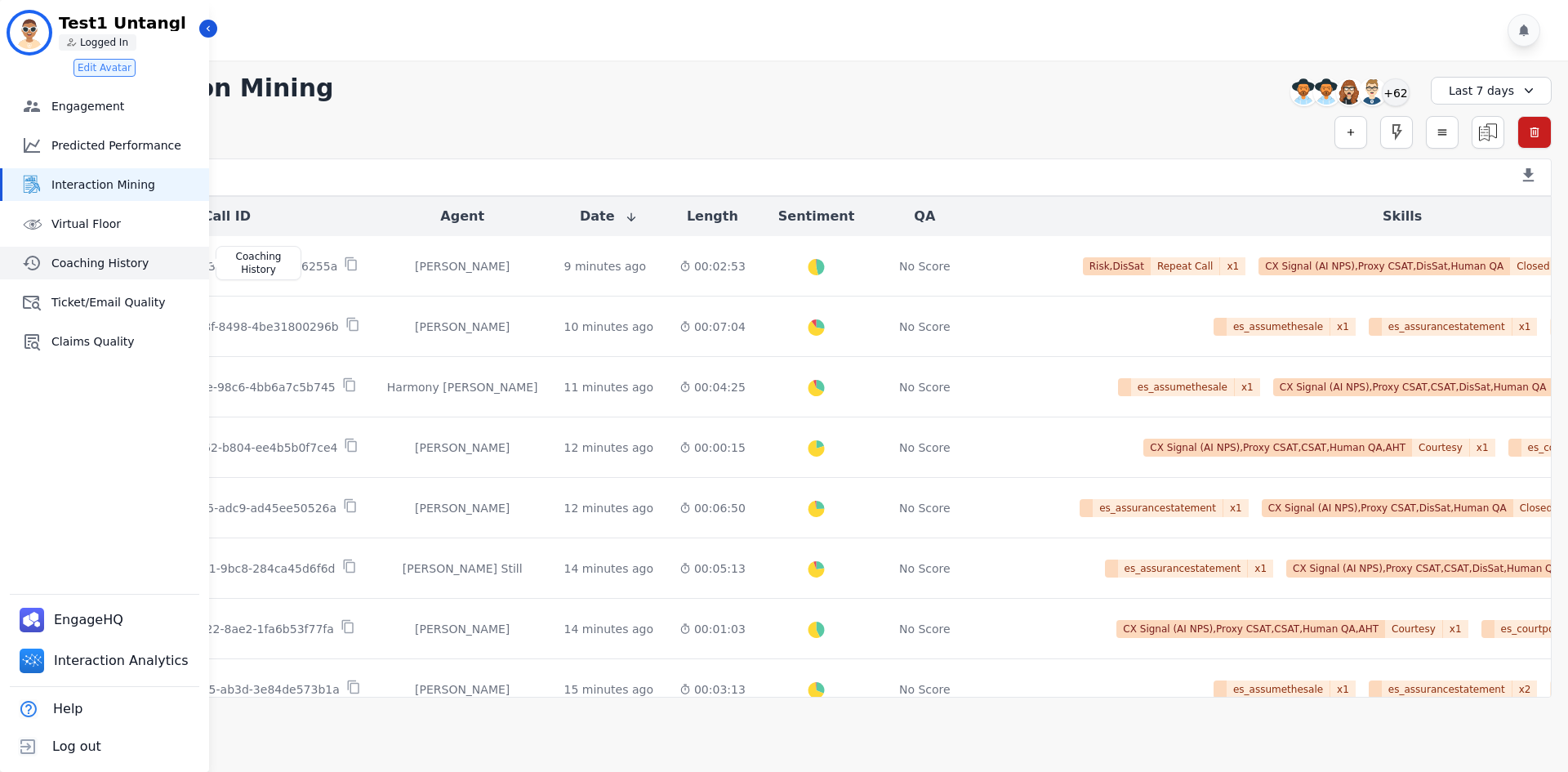
click at [108, 254] on link "Coaching History" at bounding box center [106, 263] width 206 height 33
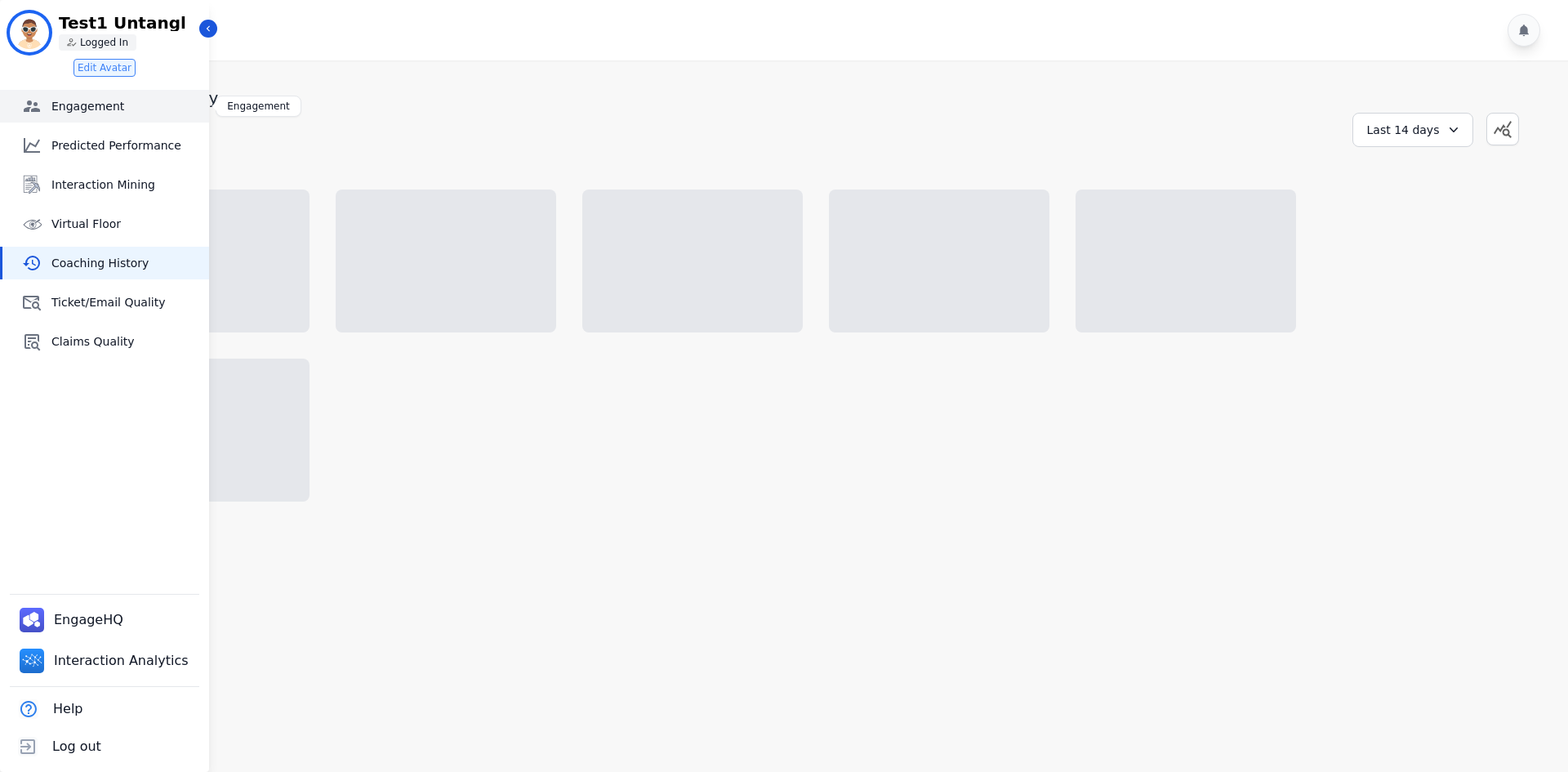
click at [77, 99] on span "Engagement" at bounding box center [127, 106] width 151 height 16
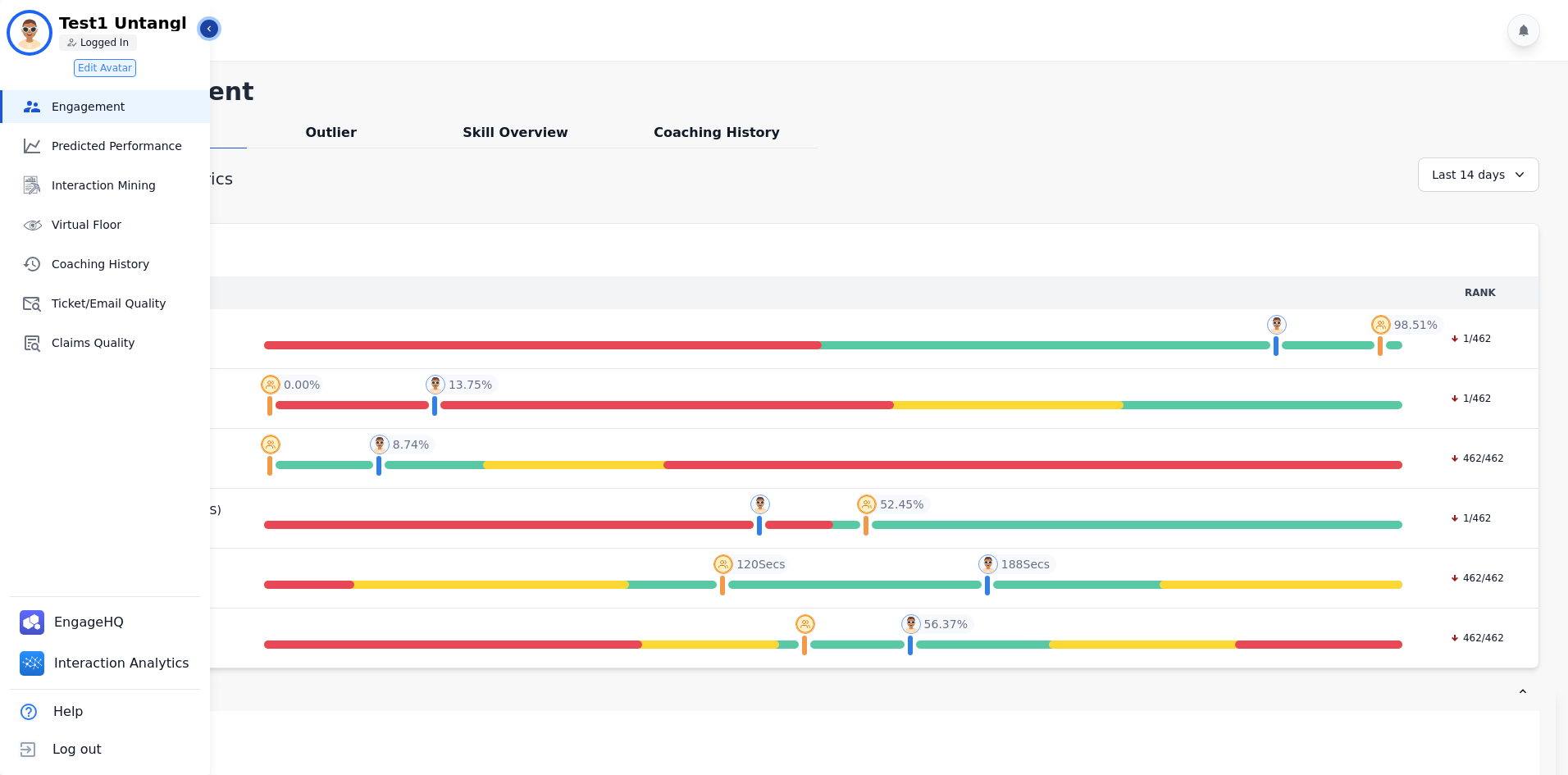
click at [210, 36] on button "Icon description" at bounding box center [209, 29] width 18 height 18
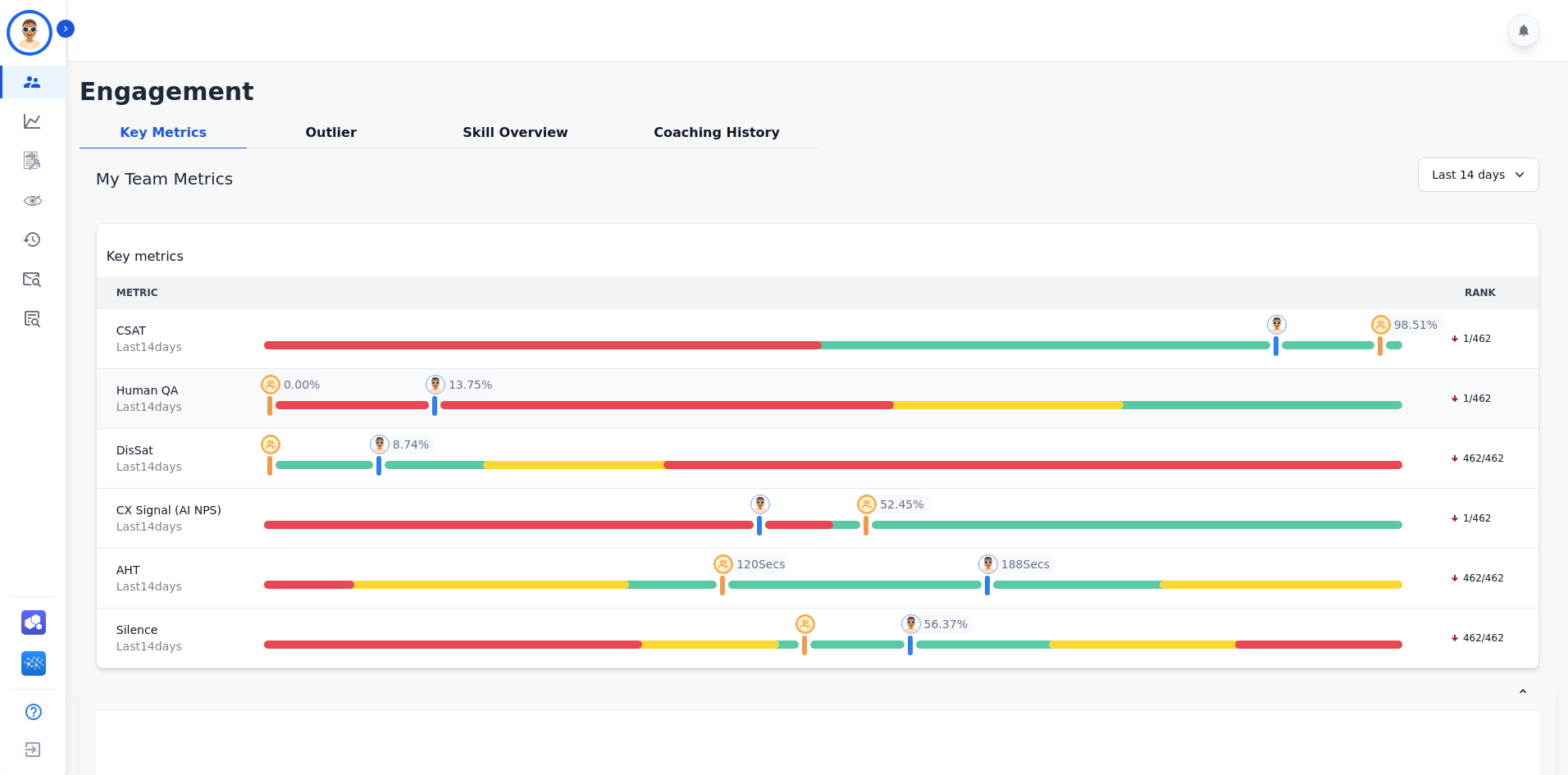
click at [665, 379] on td "My sup's team My sup's team - 0.00 % Top 10% Top 10% - 0.00 % 0.00 % My team My…" at bounding box center [831, 398] width 1180 height 60
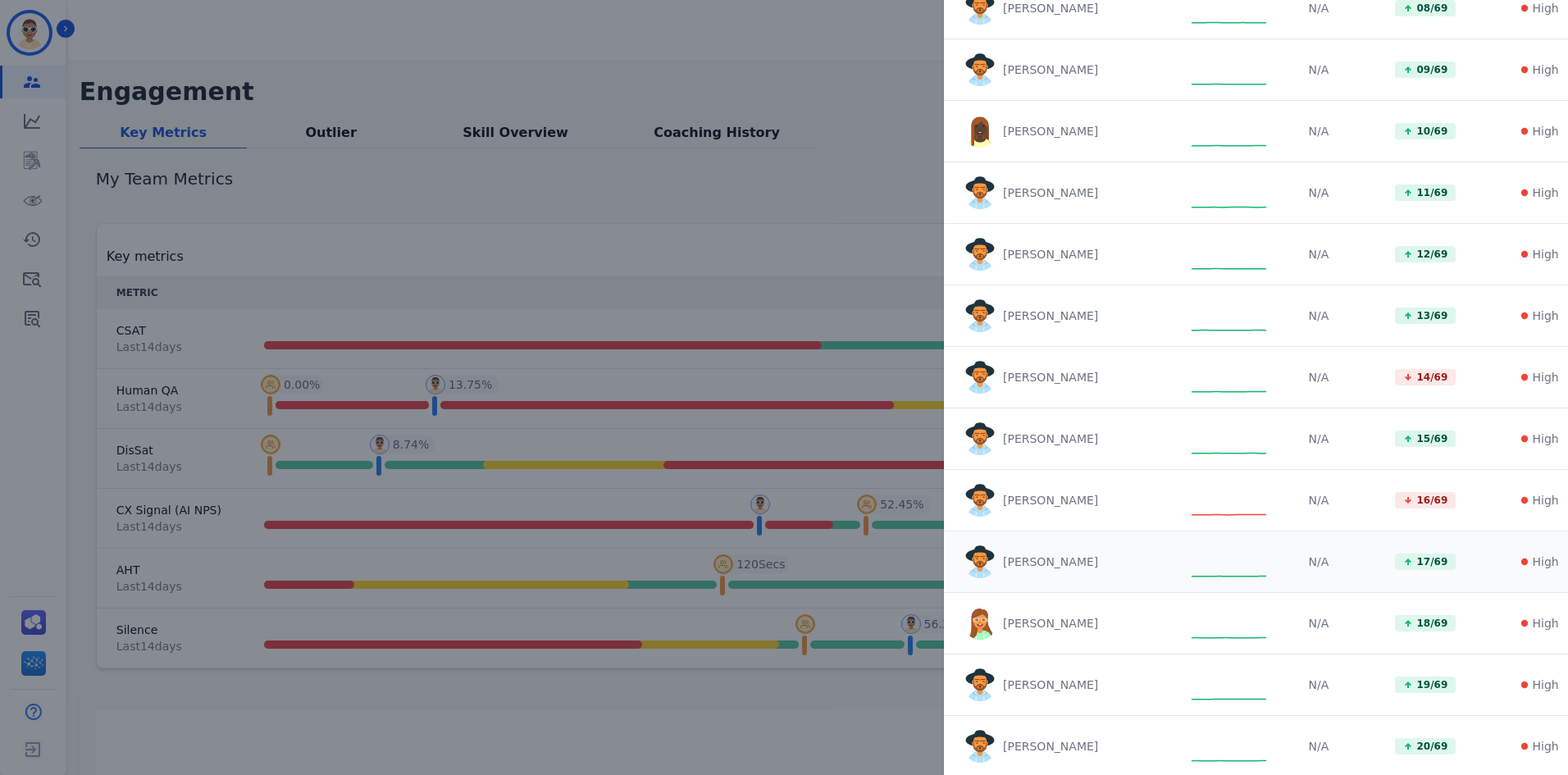
scroll to position [575, 0]
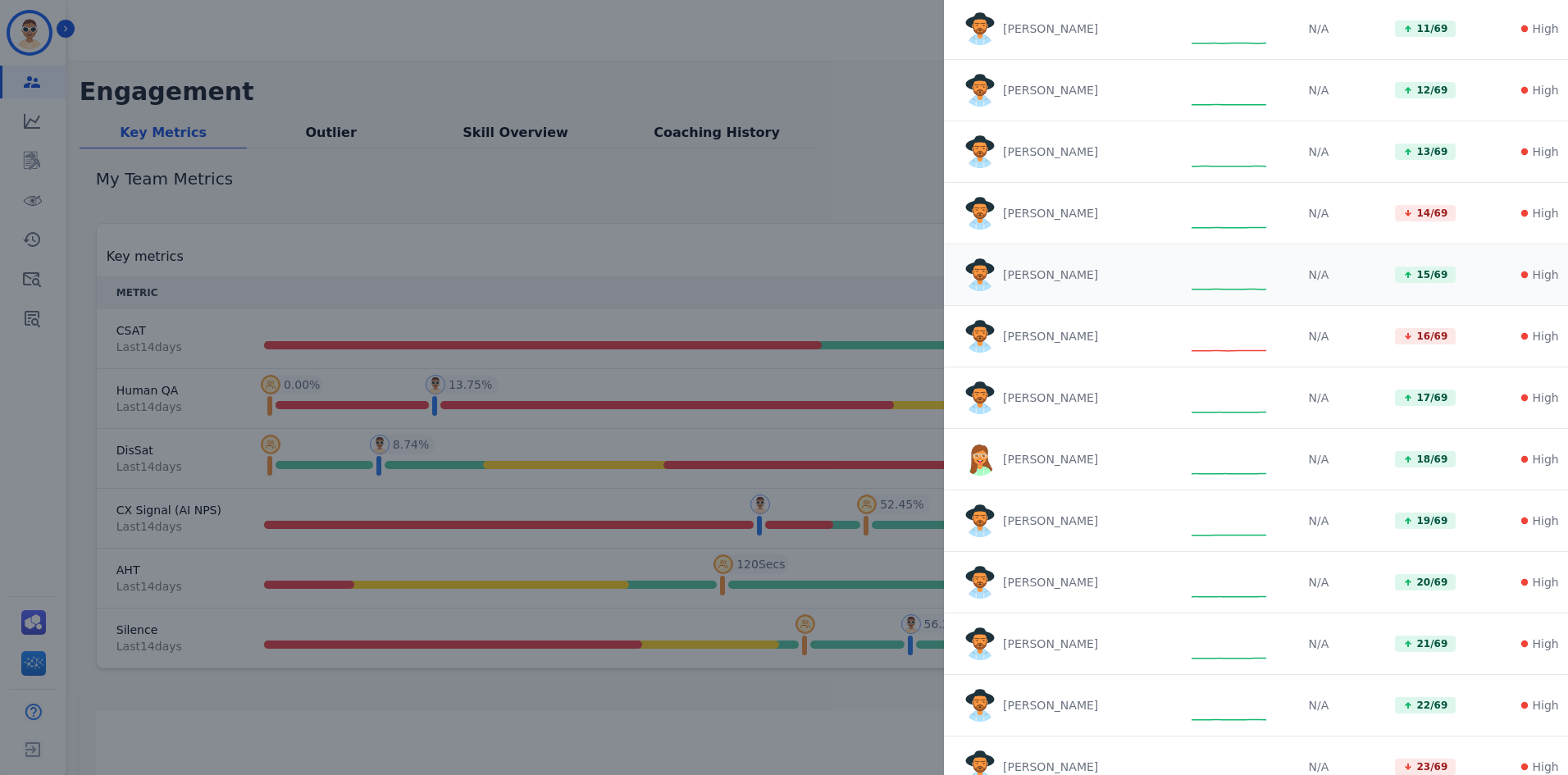
click at [1172, 273] on td at bounding box center [1230, 275] width 117 height 61
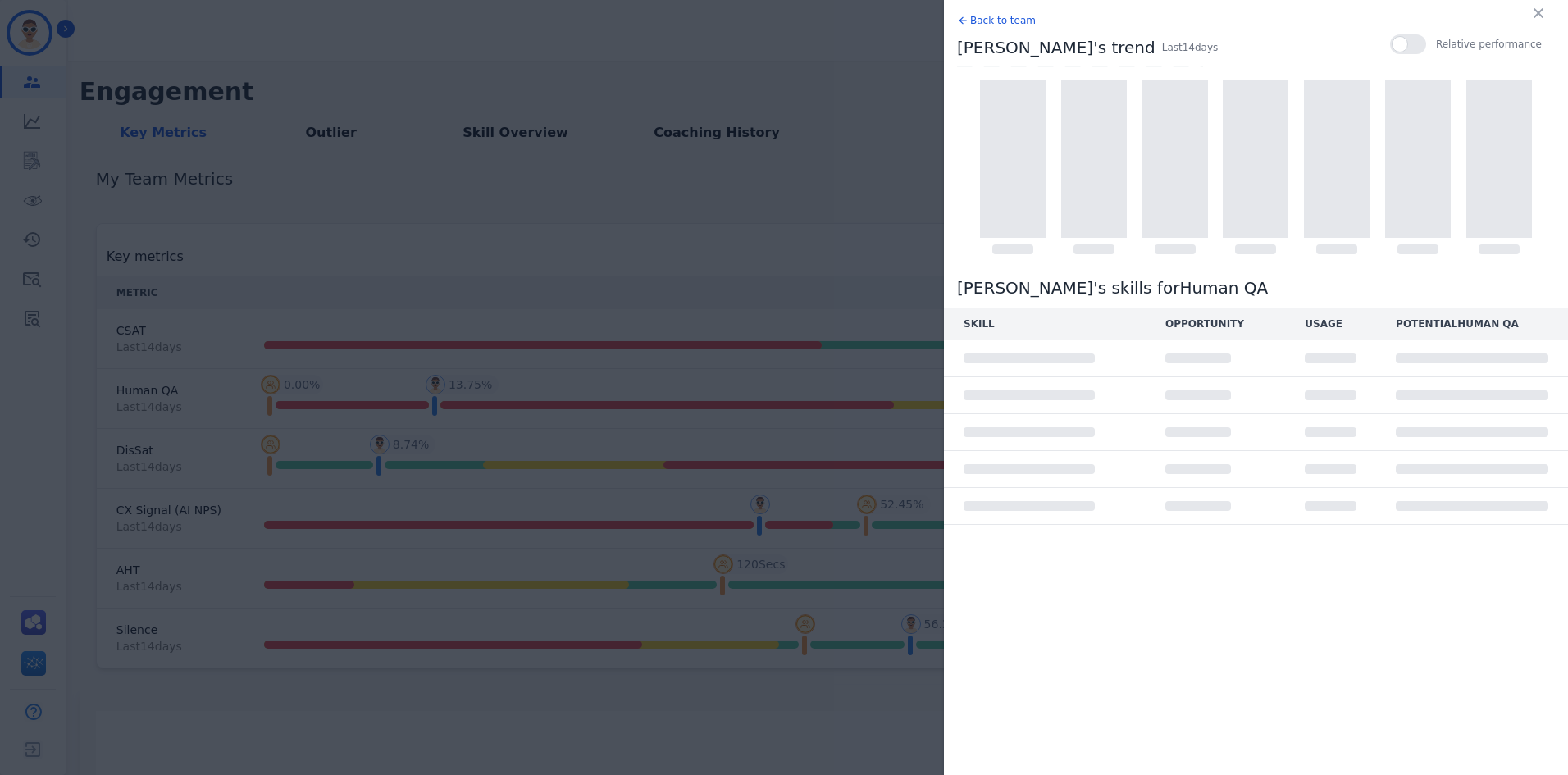
click at [1126, 353] on td at bounding box center [1045, 359] width 202 height 37
click at [1539, 20] on icon "button" at bounding box center [1538, 13] width 16 height 16
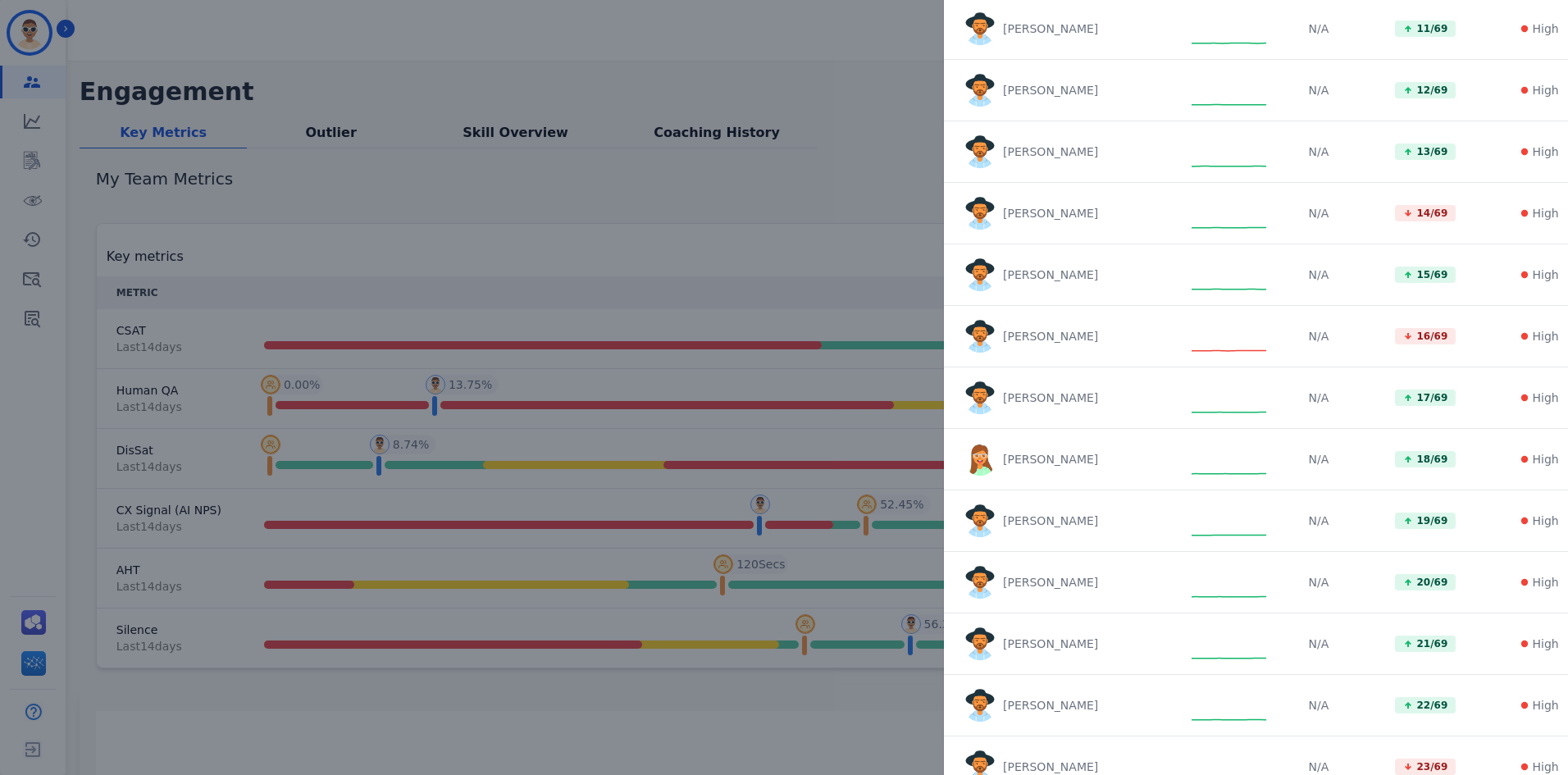
click at [624, 289] on div "Team's Human QA trend Last 14 day s Aug 13 Aug 14 Aug 15 Aug 16 Aug 17 Aug 18 A…" at bounding box center [784, 387] width 1568 height 775
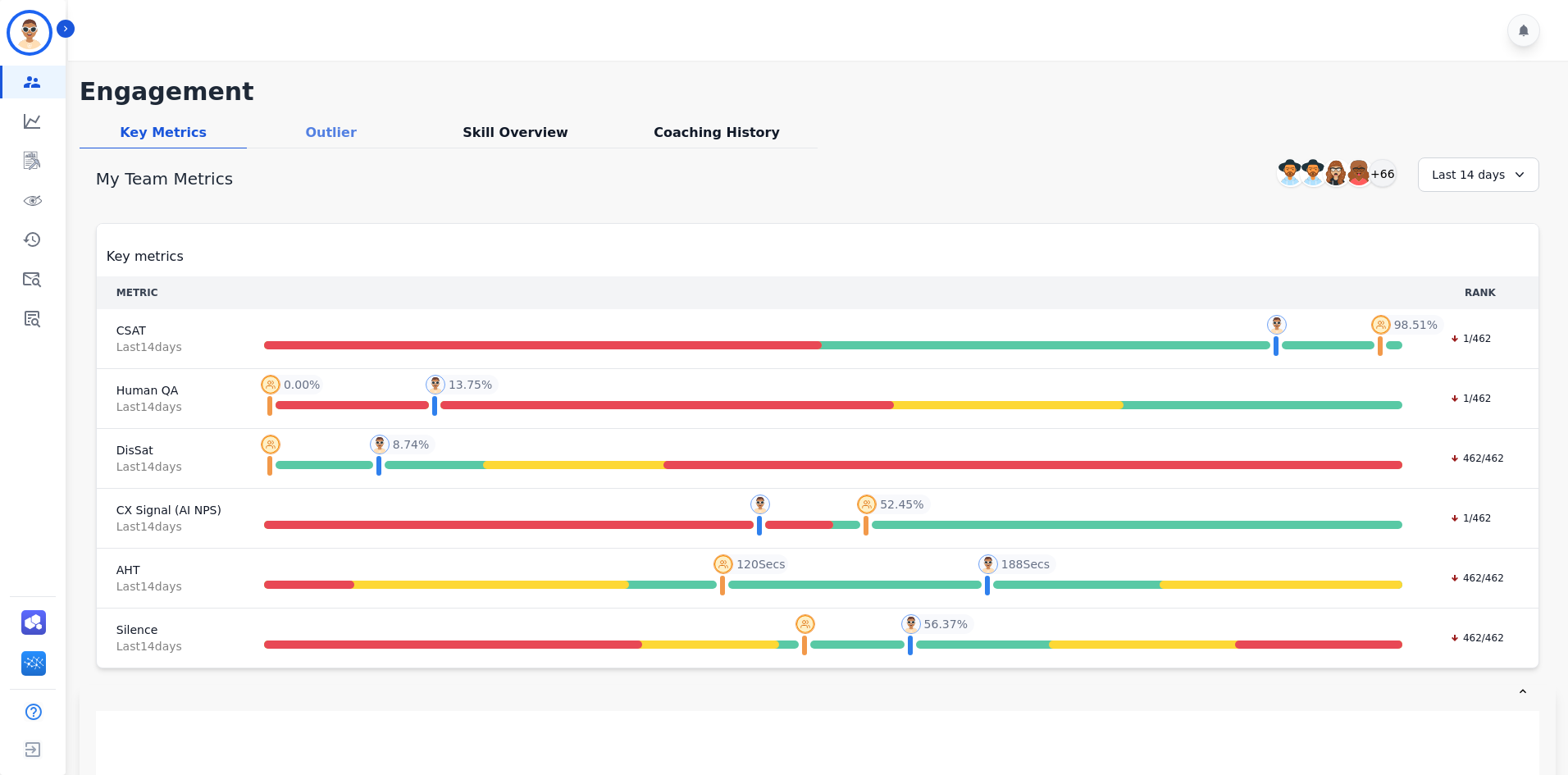
click at [357, 131] on div "Outlier" at bounding box center [331, 135] width 168 height 25
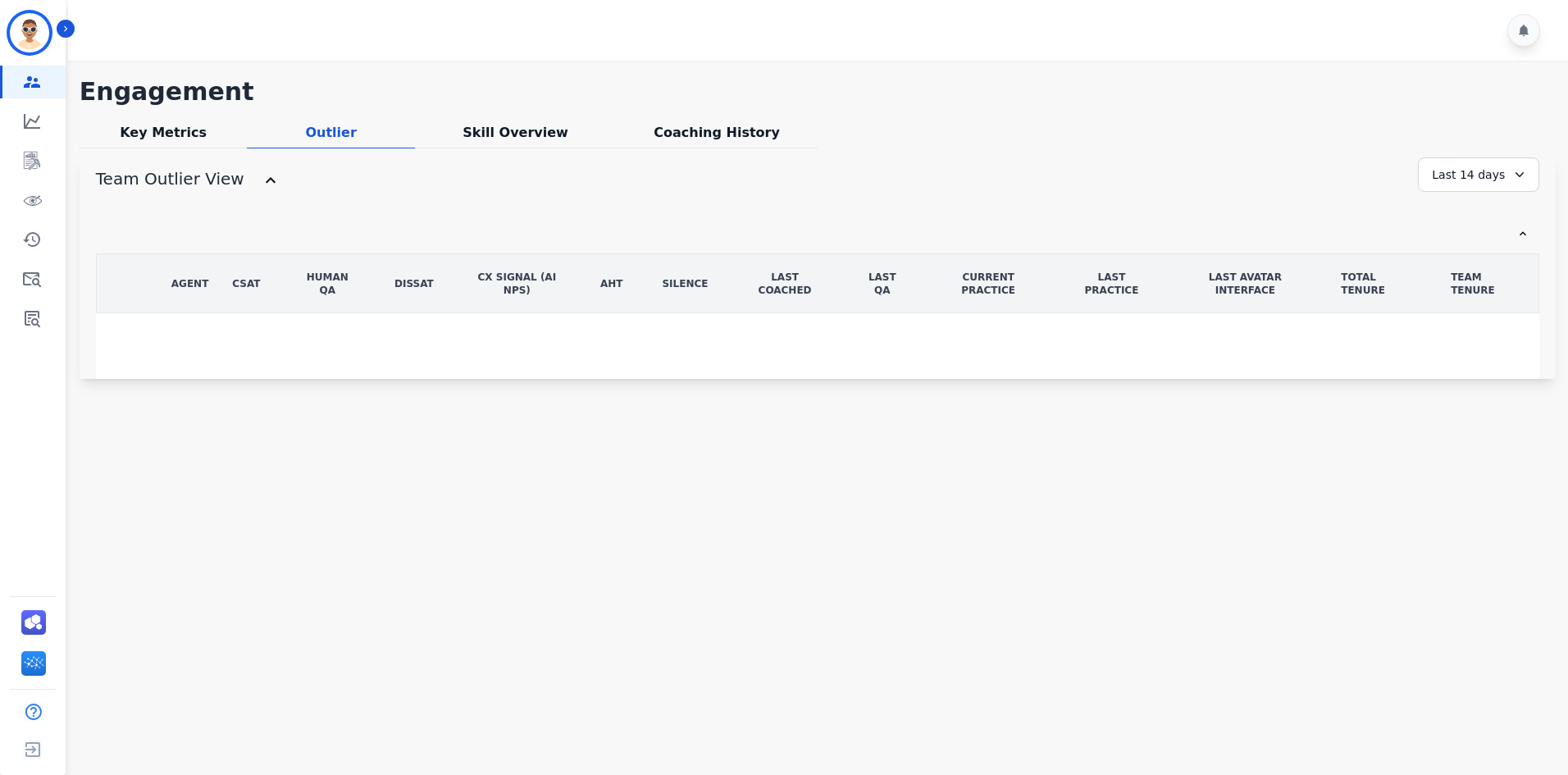
scroll to position [0, 0]
click at [1474, 172] on div "Last 14 days" at bounding box center [1478, 175] width 122 height 35
click at [1462, 316] on li "Last 30 days" at bounding box center [1489, 314] width 82 height 16
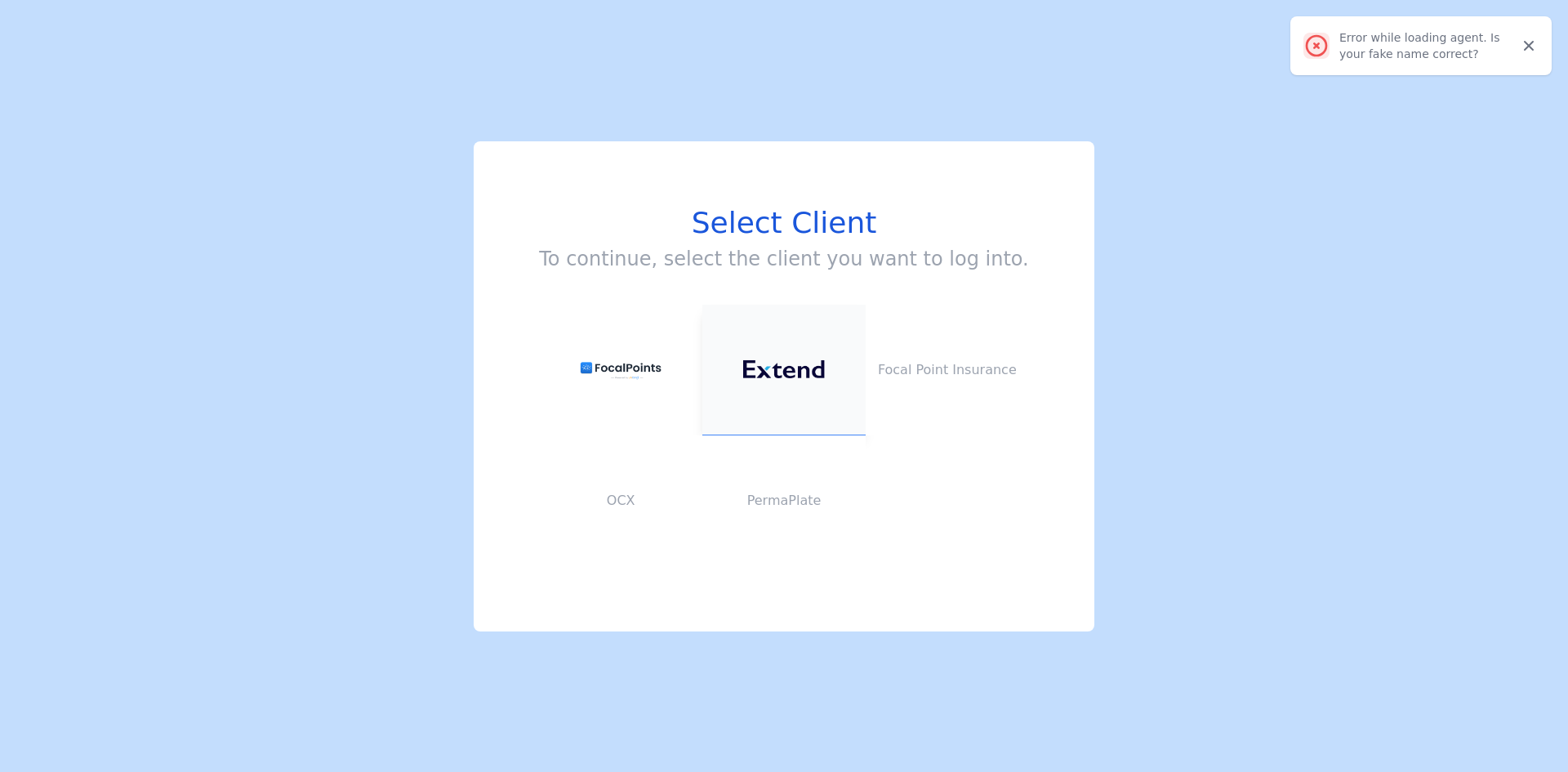
click at [786, 367] on img at bounding box center [784, 370] width 82 height 19
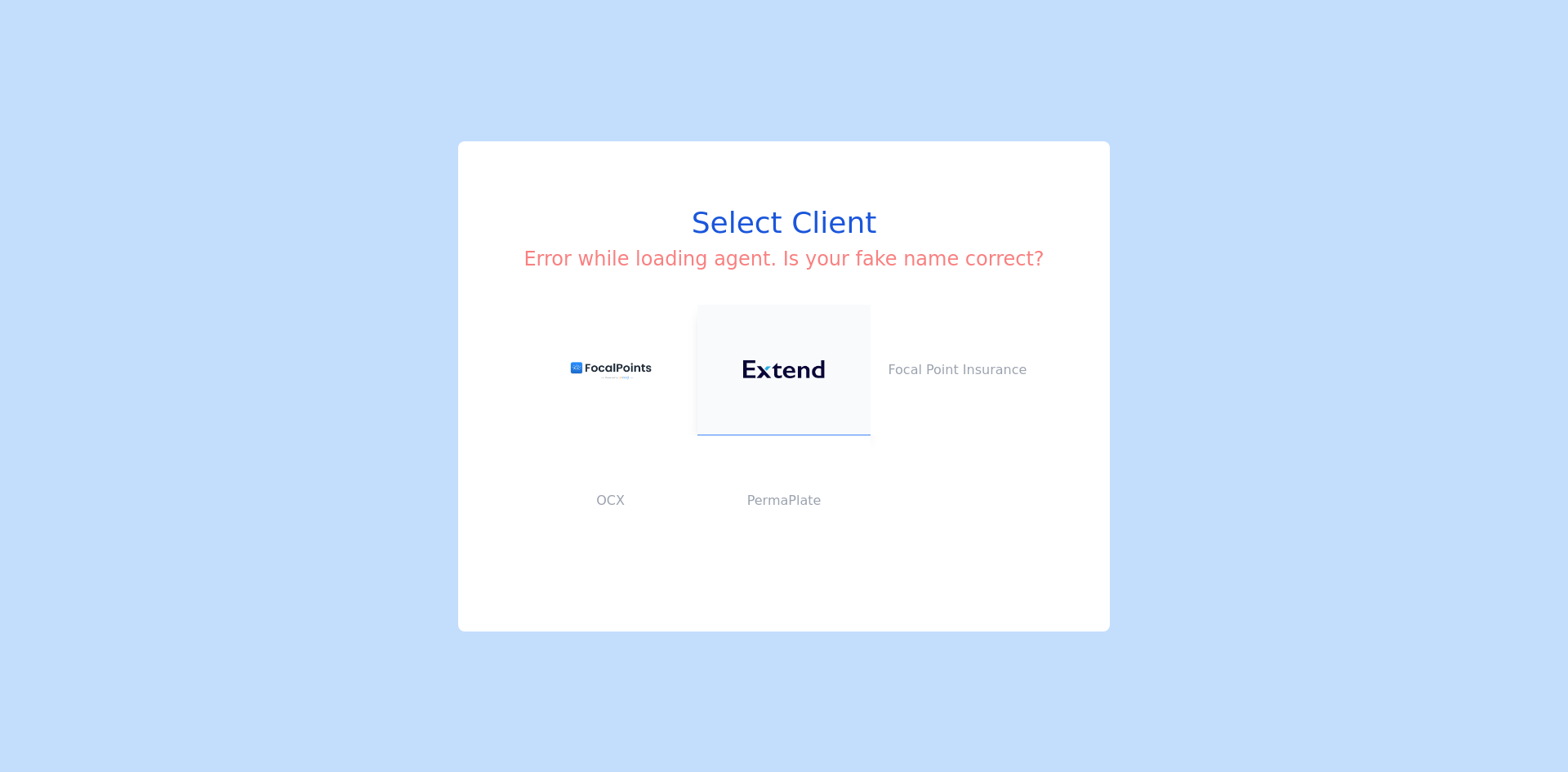
click at [781, 366] on img at bounding box center [784, 370] width 82 height 19
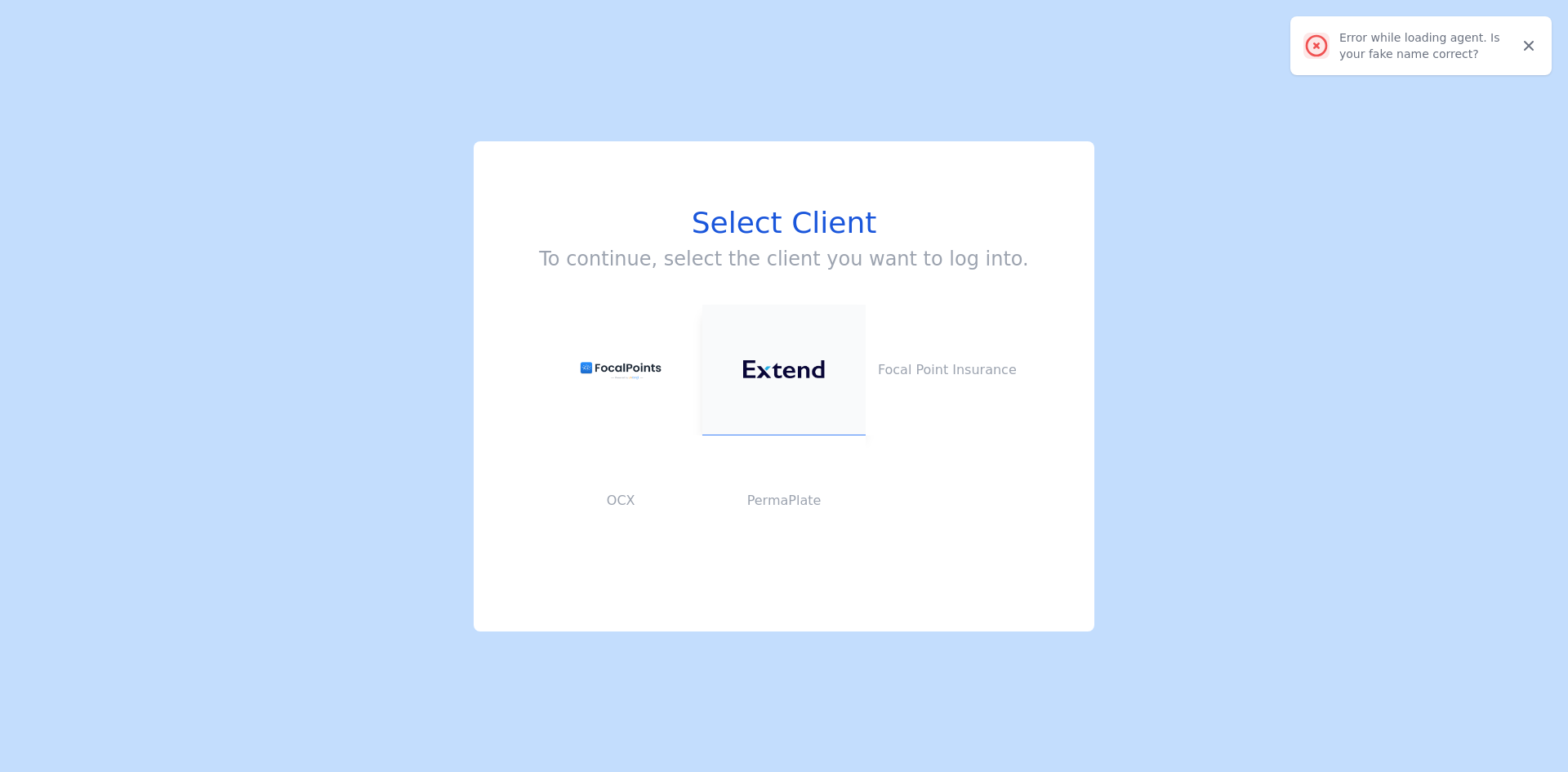
click at [766, 375] on img at bounding box center [784, 370] width 82 height 19
